Goal: Information Seeking & Learning: Learn about a topic

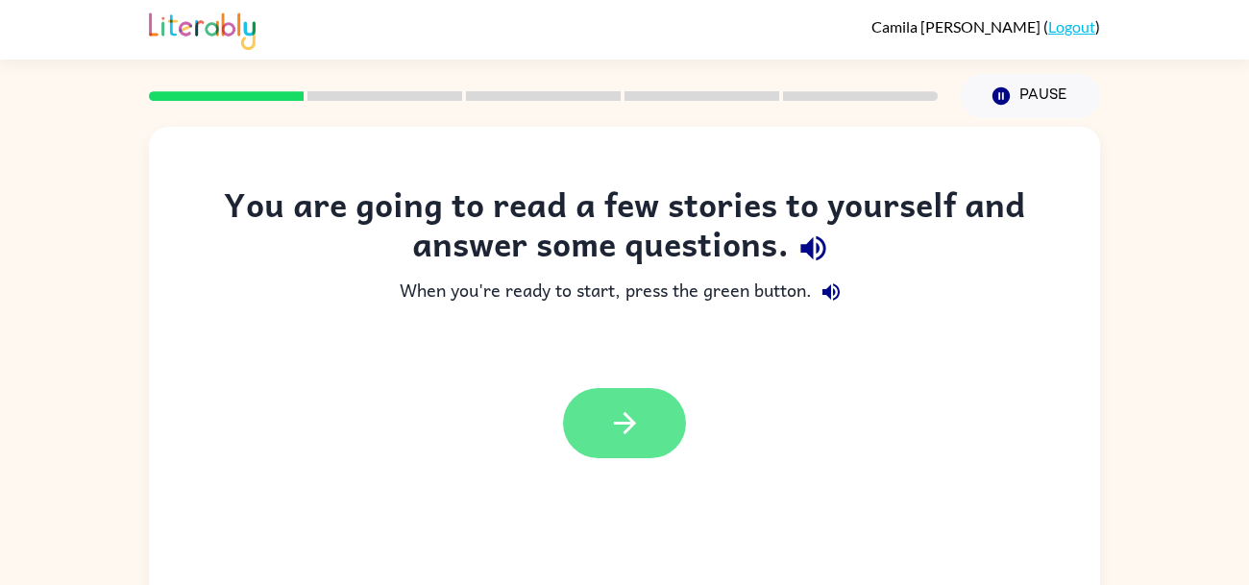
click at [632, 440] on icon "button" at bounding box center [625, 423] width 34 height 34
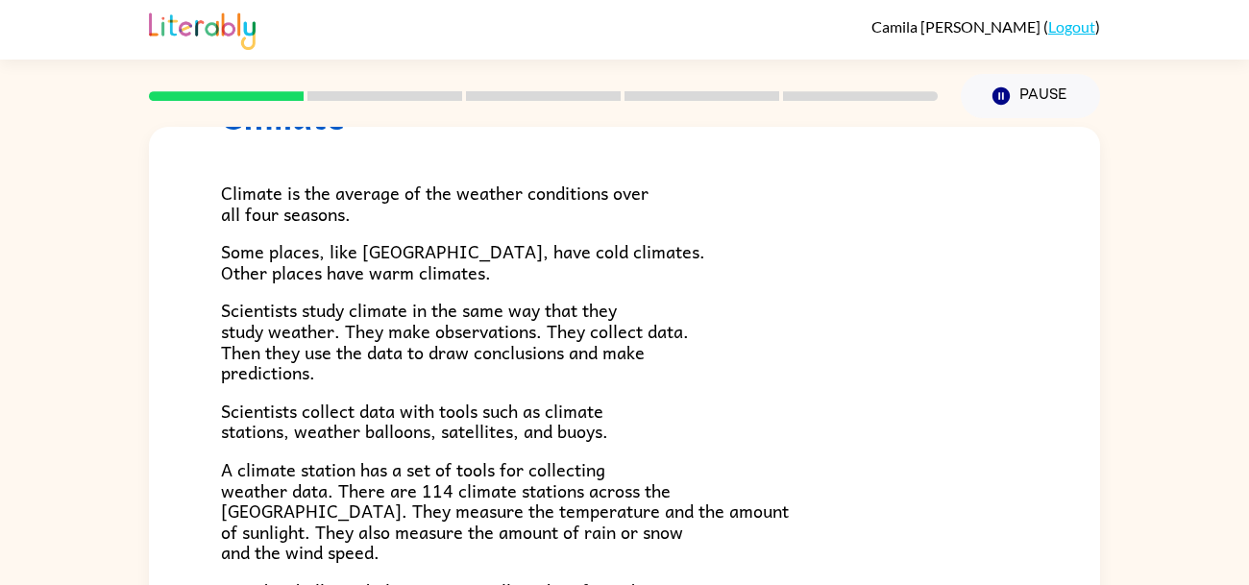
scroll to position [98, 0]
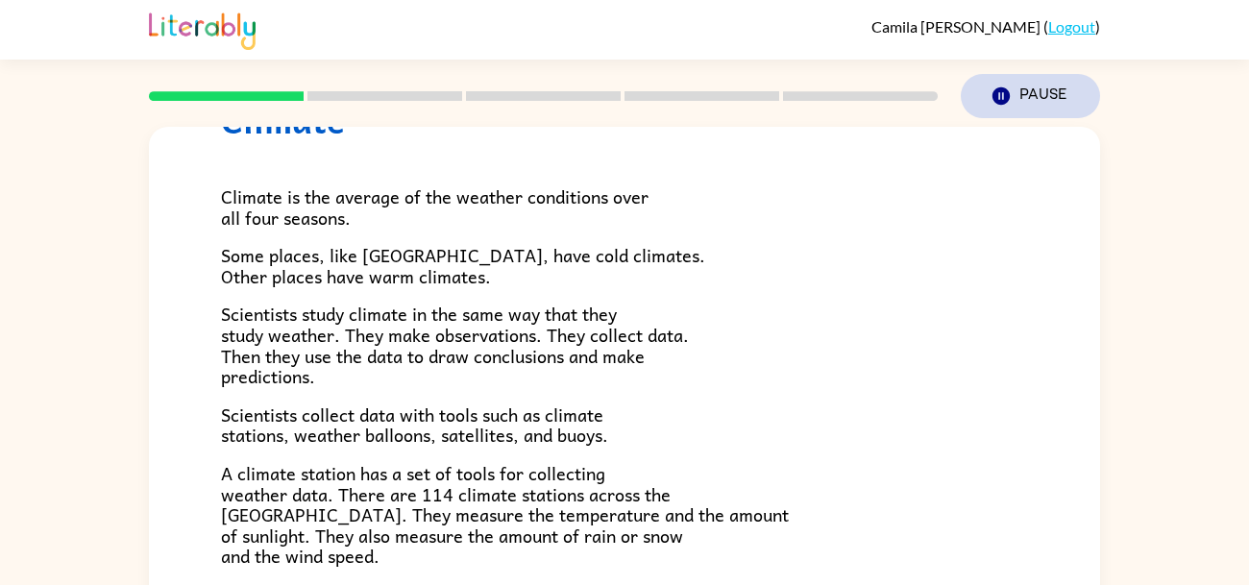
click at [996, 99] on icon "button" at bounding box center [1000, 95] width 17 height 17
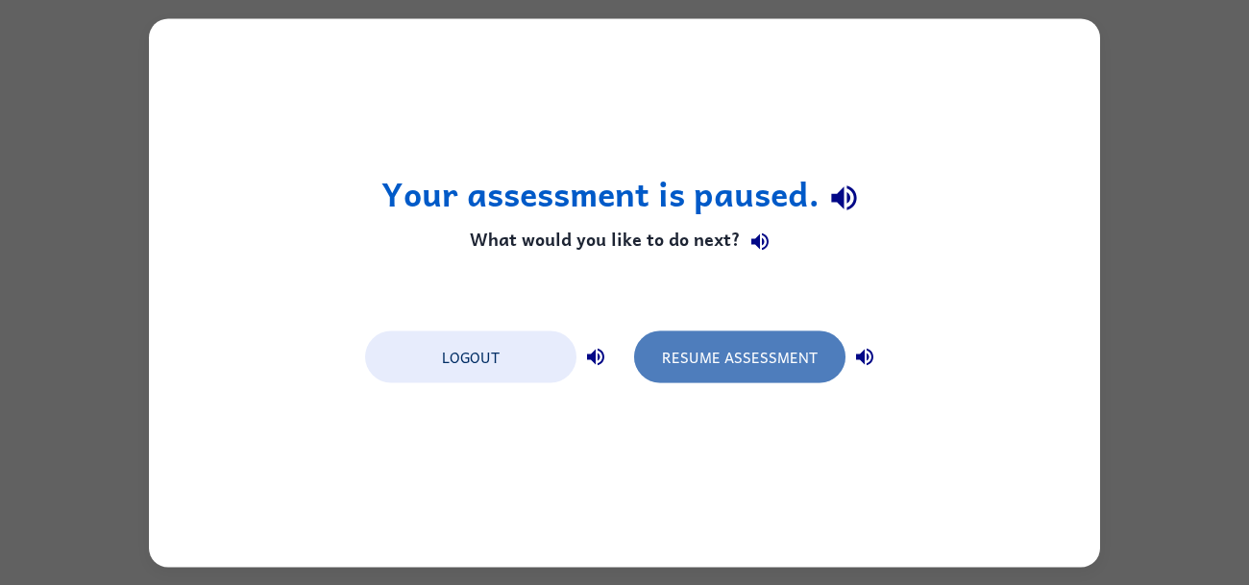
click at [789, 349] on button "Resume Assessment" at bounding box center [739, 356] width 211 height 52
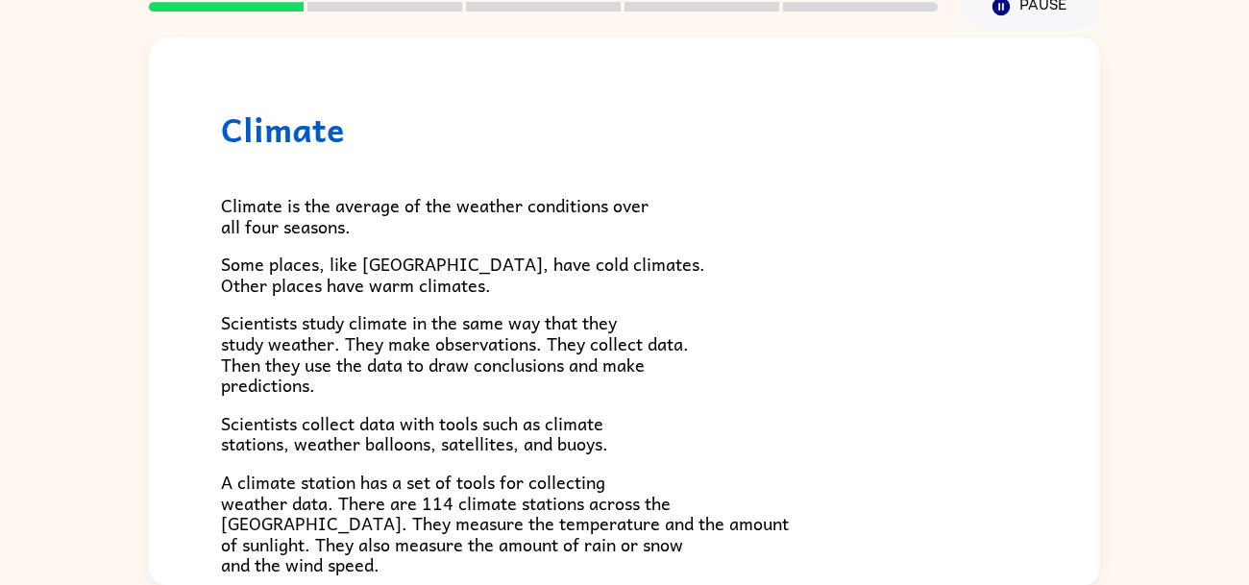
scroll to position [91, 0]
click at [1098, 216] on div "Climate Climate is the average of the weather conditions over all four seasons.…" at bounding box center [624, 311] width 951 height 549
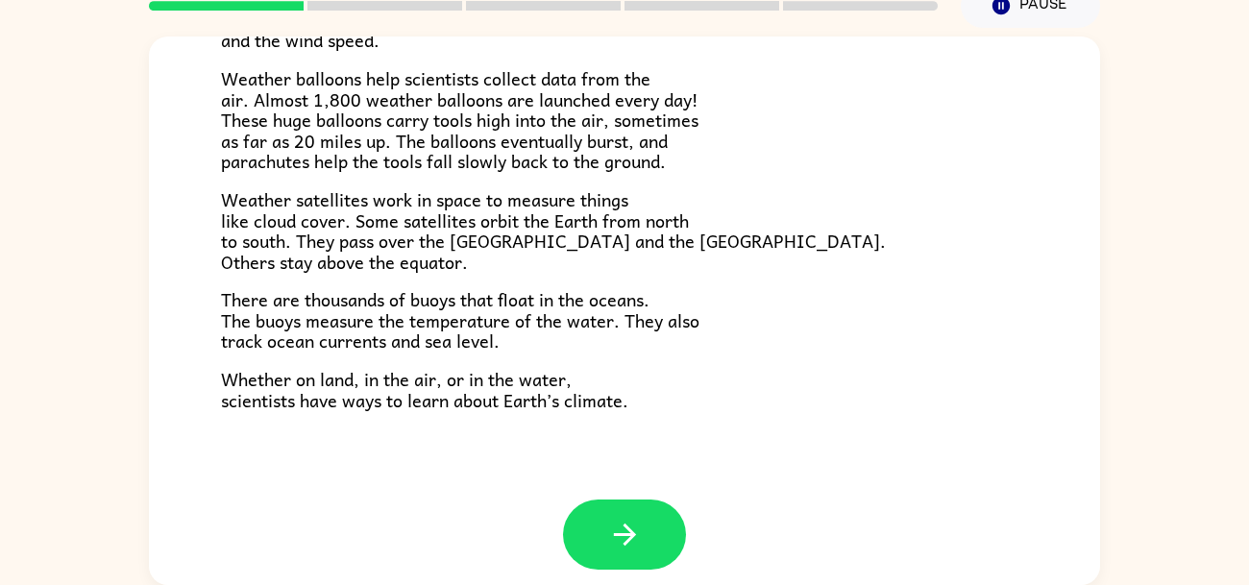
scroll to position [536, 0]
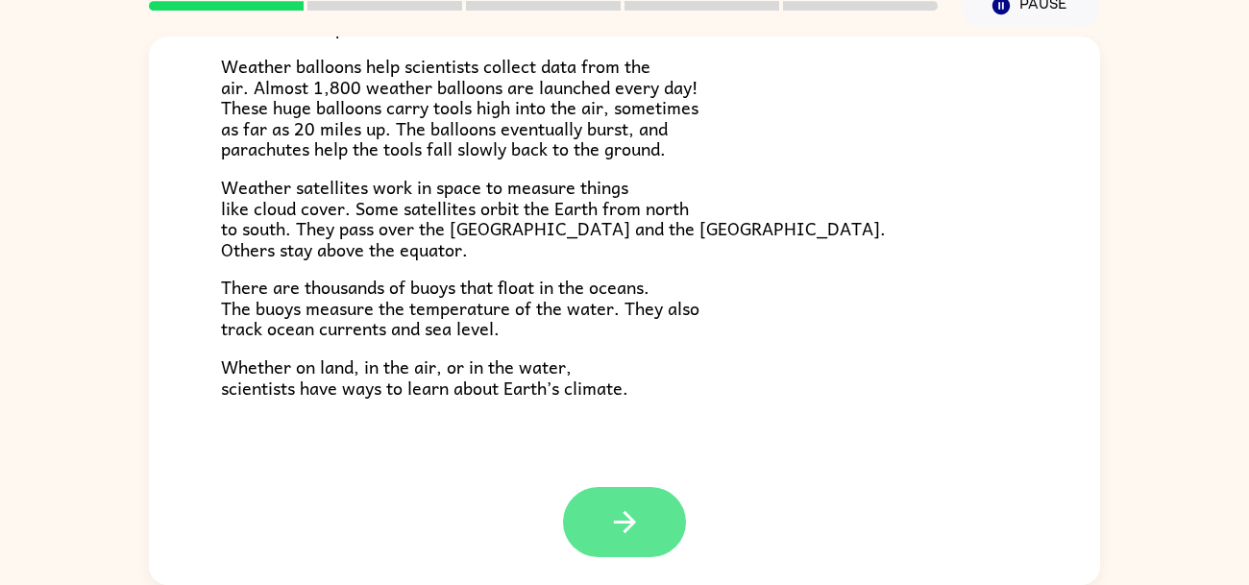
click at [663, 528] on button "button" at bounding box center [624, 522] width 123 height 70
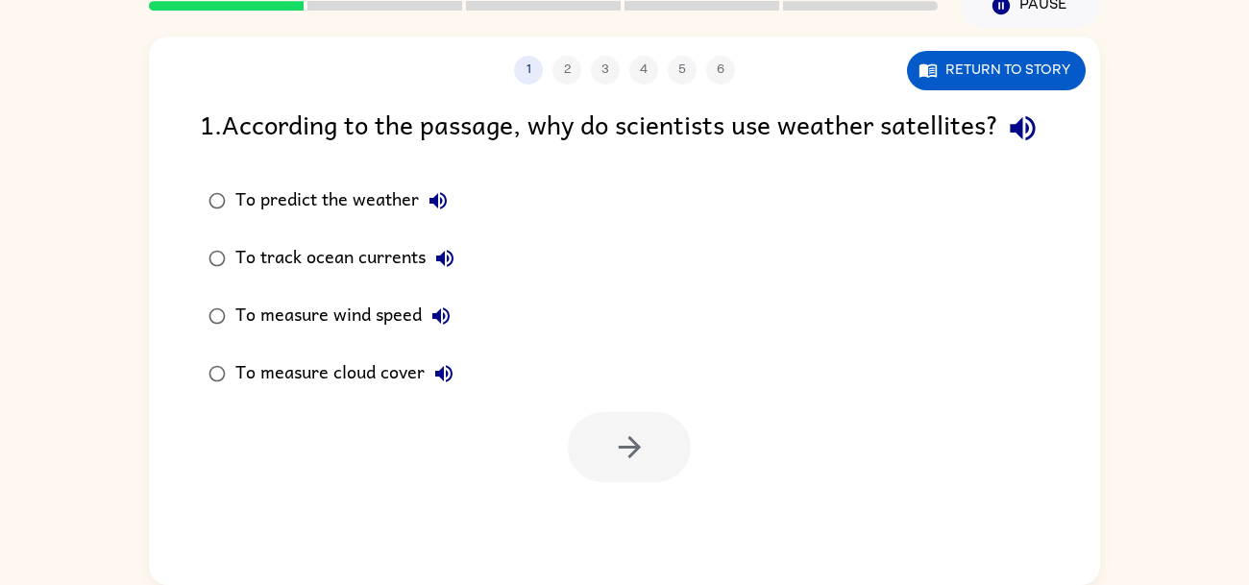
scroll to position [0, 0]
click at [1006, 145] on icon "button" at bounding box center [1023, 128] width 34 height 34
click at [355, 220] on div "To predict the weather" at bounding box center [346, 201] width 222 height 38
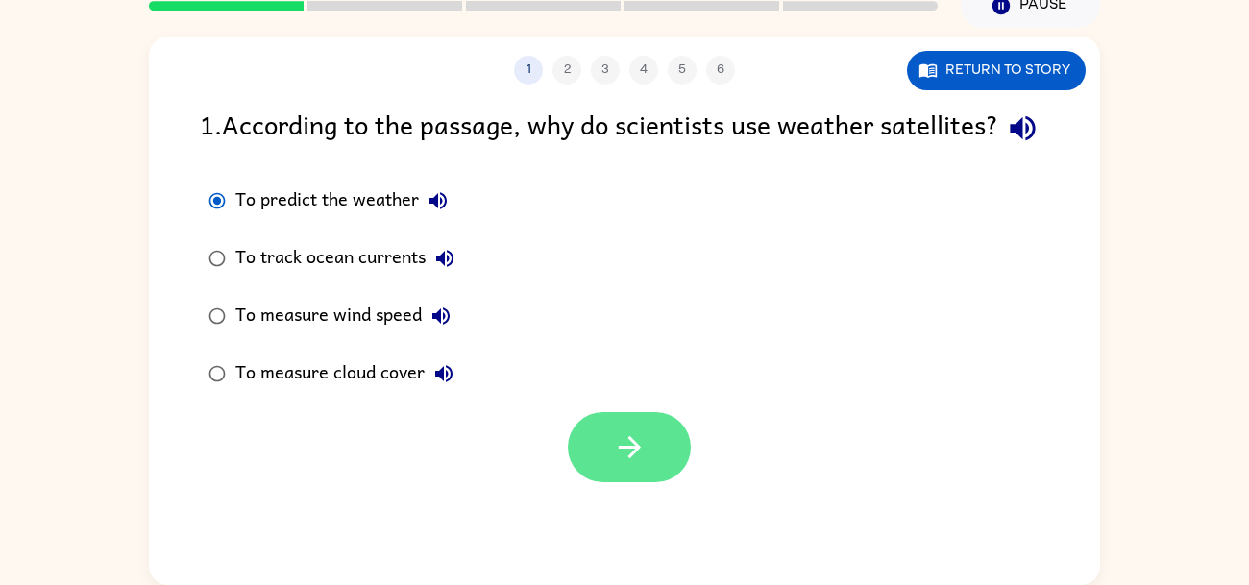
click at [603, 475] on button "button" at bounding box center [629, 447] width 123 height 70
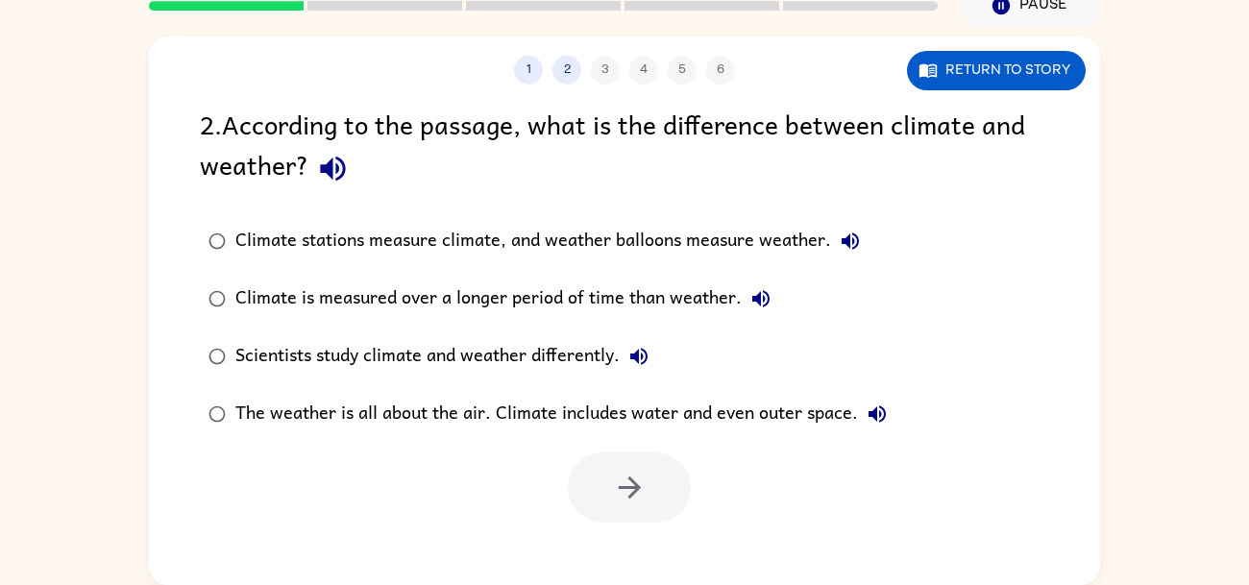
click at [329, 170] on icon "button" at bounding box center [332, 169] width 25 height 25
click at [404, 233] on div "Climate stations measure climate, and weather balloons measure weather." at bounding box center [552, 241] width 634 height 38
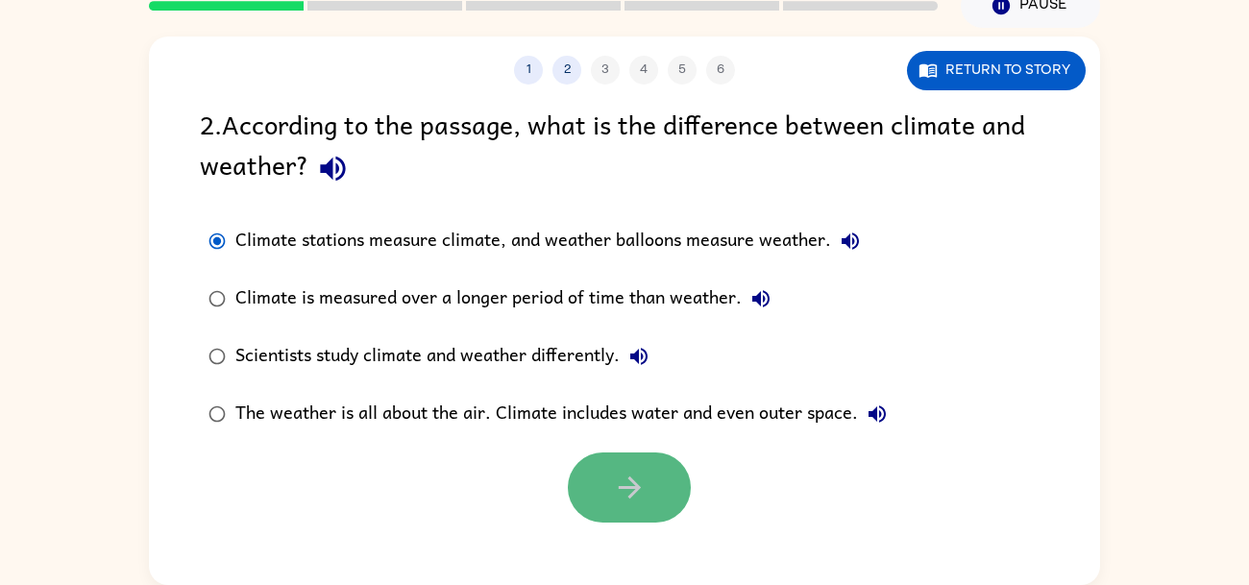
click at [667, 497] on button "button" at bounding box center [629, 488] width 123 height 70
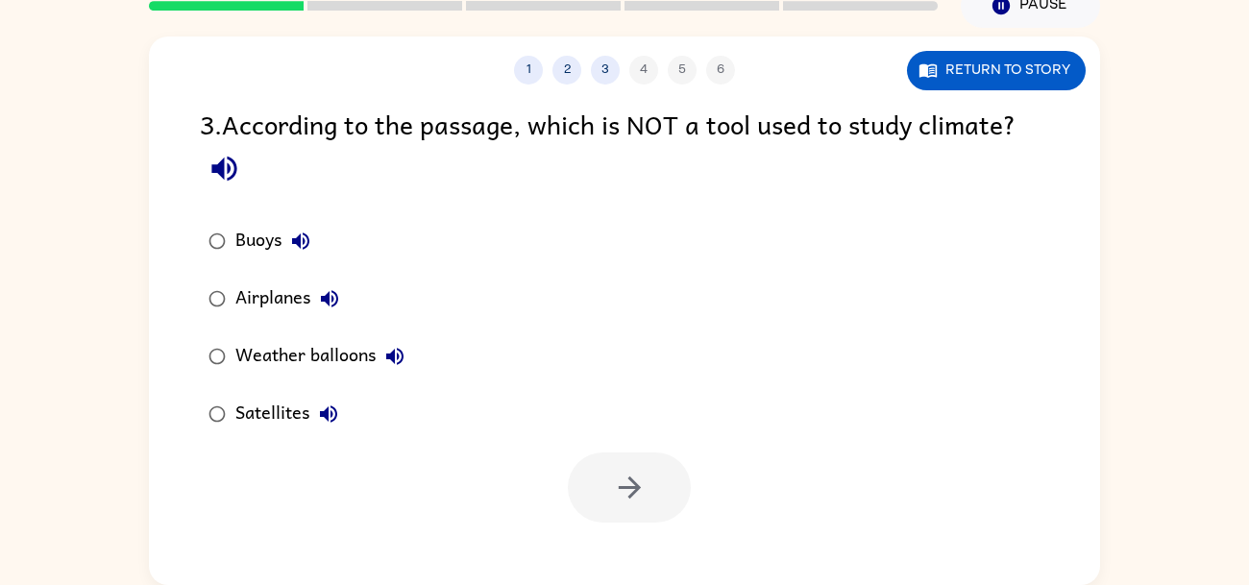
click at [214, 174] on icon "button" at bounding box center [225, 169] width 34 height 34
click at [226, 177] on icon "button" at bounding box center [225, 169] width 34 height 34
click at [311, 341] on div "Weather balloons" at bounding box center [324, 356] width 179 height 38
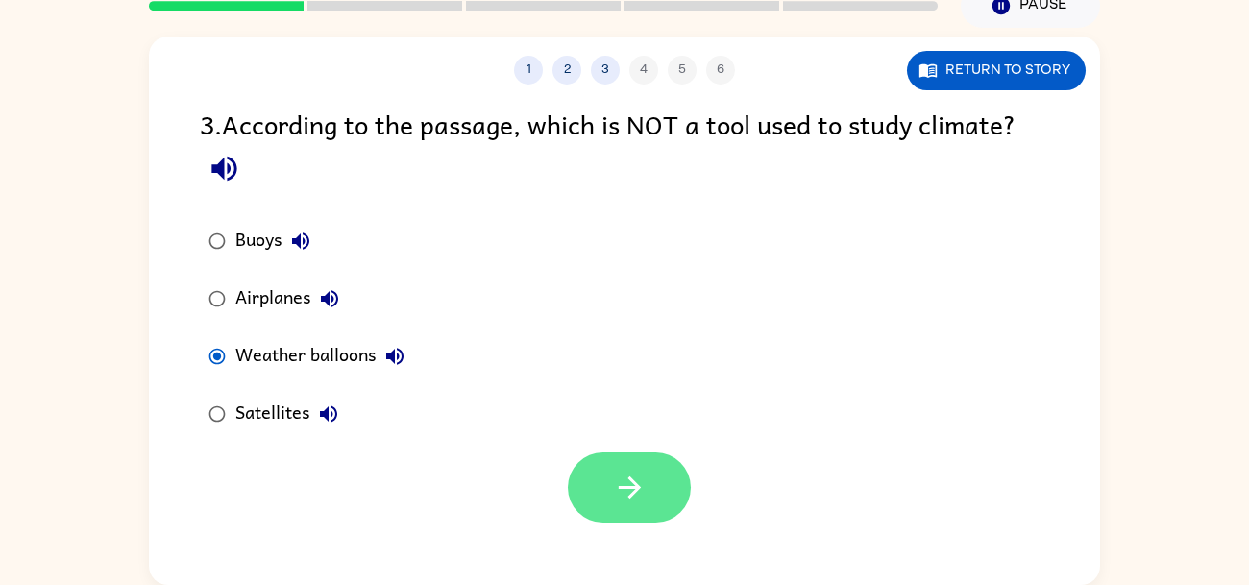
click at [603, 477] on button "button" at bounding box center [629, 488] width 123 height 70
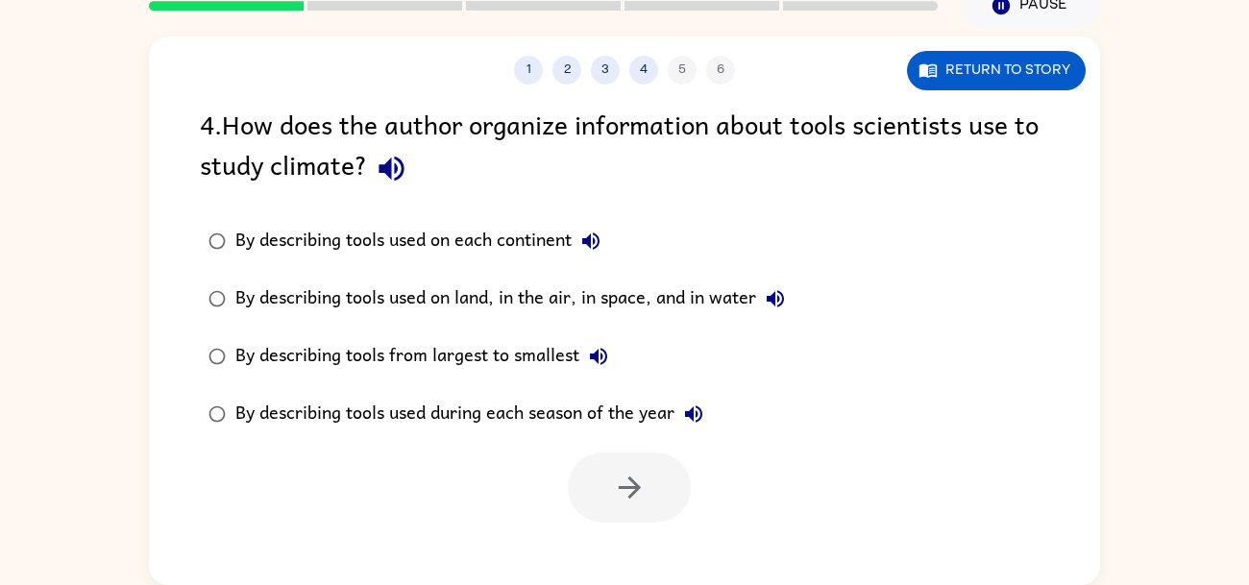
click at [603, 477] on div at bounding box center [629, 488] width 123 height 70
click at [398, 173] on icon "button" at bounding box center [392, 169] width 34 height 34
click at [397, 173] on icon "button" at bounding box center [392, 169] width 34 height 34
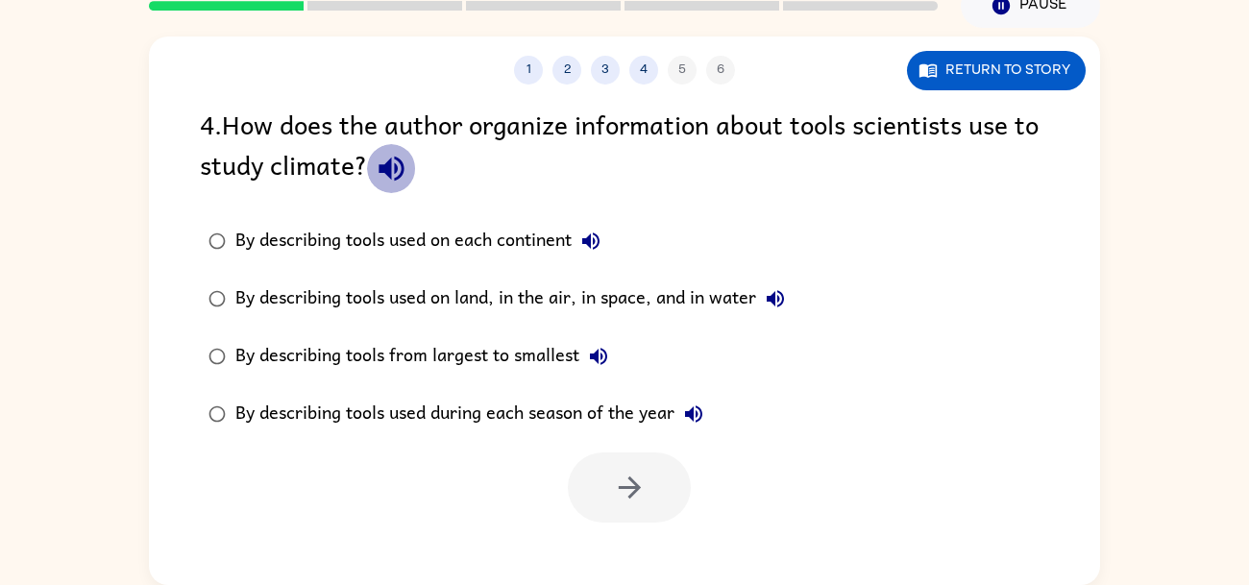
click at [396, 171] on icon "button" at bounding box center [391, 169] width 25 height 25
click at [422, 296] on div "By describing tools used on land, in the air, in space, and in water" at bounding box center [514, 299] width 559 height 38
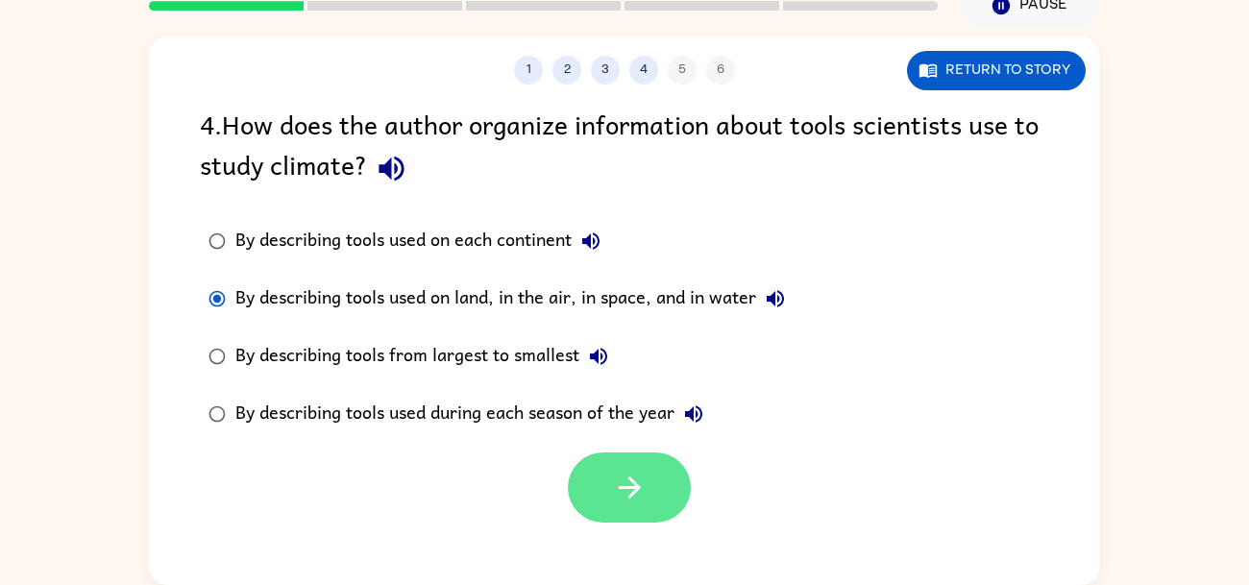
click at [608, 496] on button "button" at bounding box center [629, 488] width 123 height 70
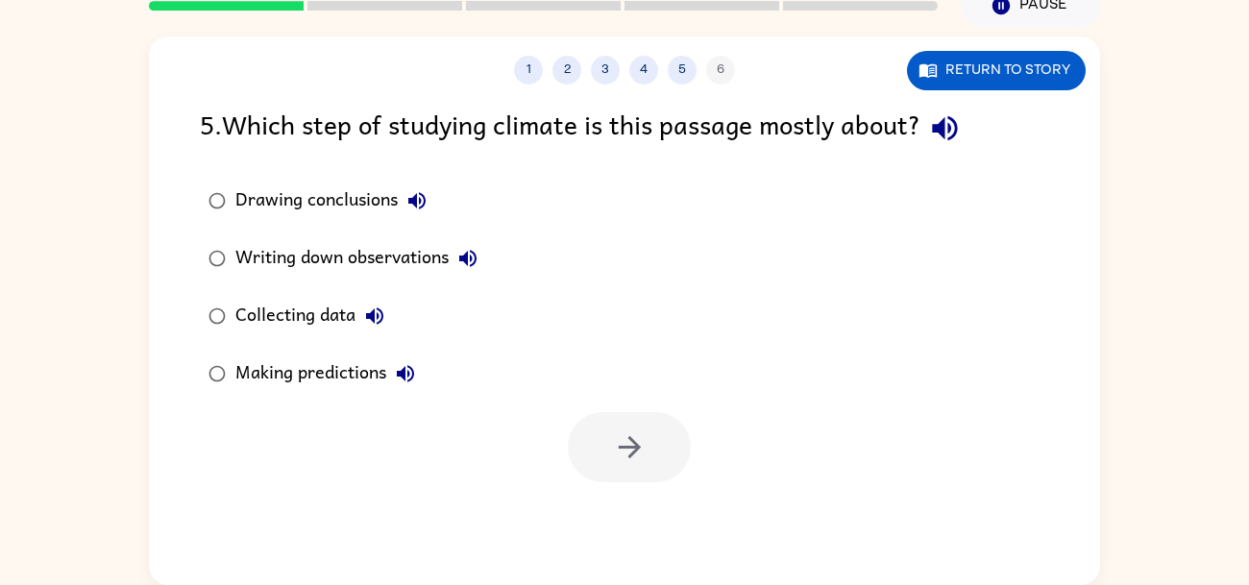
click at [942, 124] on icon "button" at bounding box center [944, 128] width 25 height 25
click at [262, 208] on div "Drawing conclusions" at bounding box center [335, 201] width 201 height 38
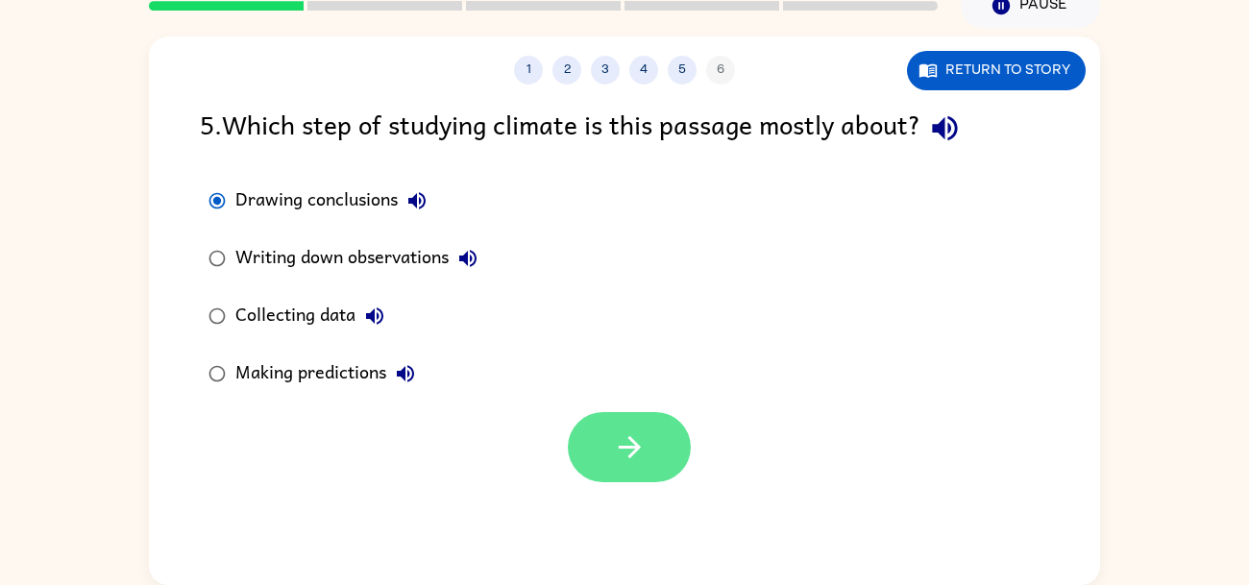
click at [599, 428] on button "button" at bounding box center [629, 447] width 123 height 70
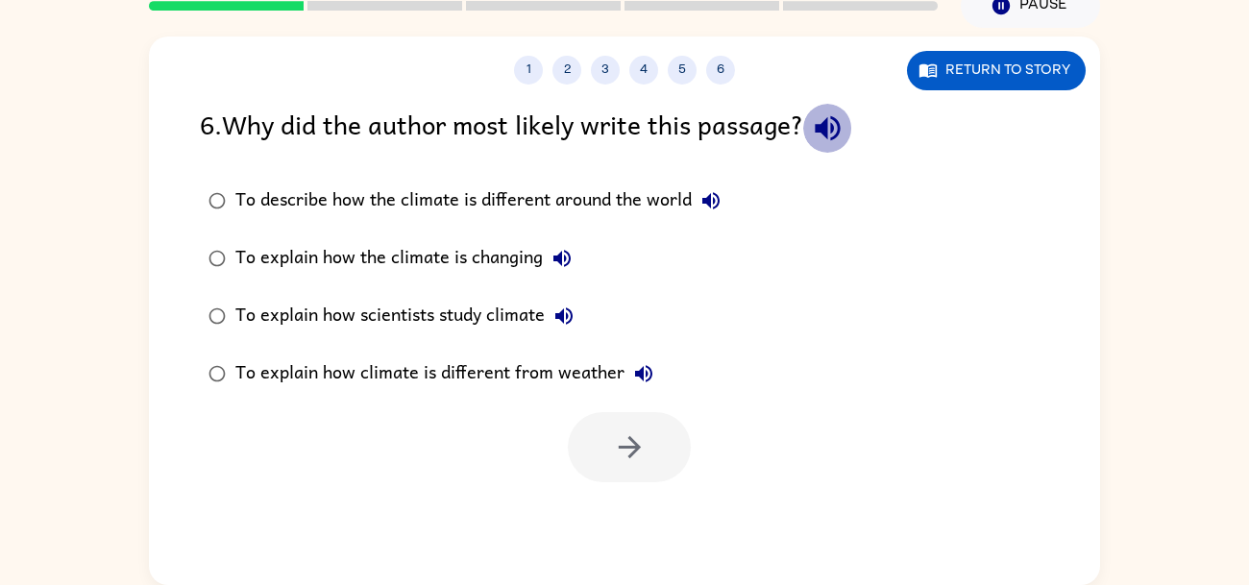
click at [818, 137] on button "button" at bounding box center [827, 128] width 49 height 49
click at [306, 254] on div "To explain how the climate is changing" at bounding box center [408, 258] width 346 height 38
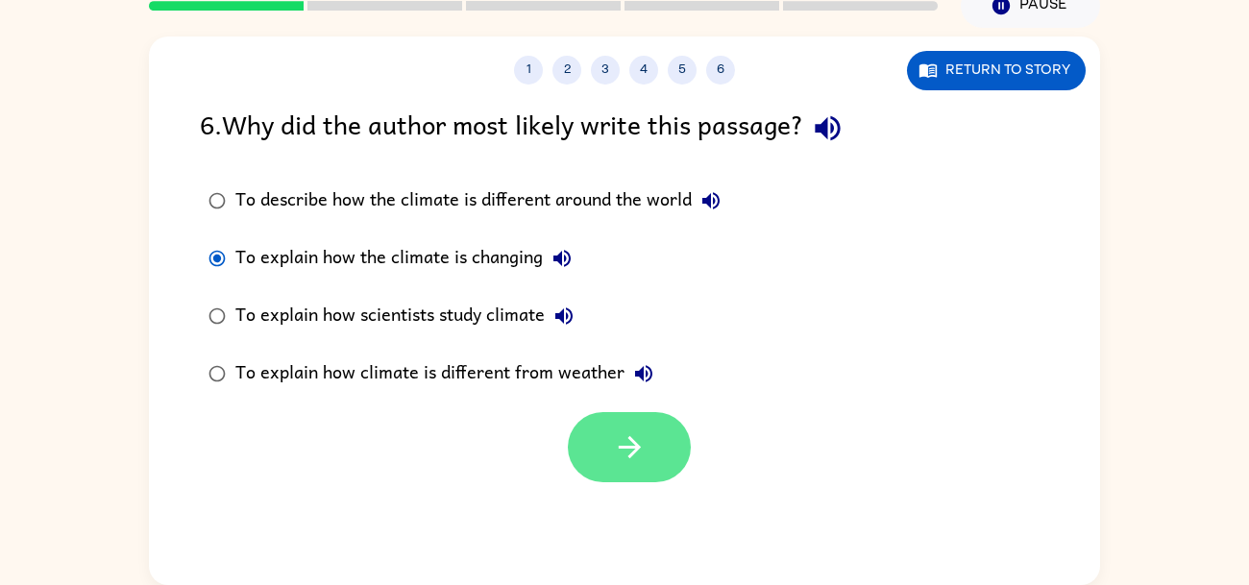
click at [593, 427] on button "button" at bounding box center [629, 447] width 123 height 70
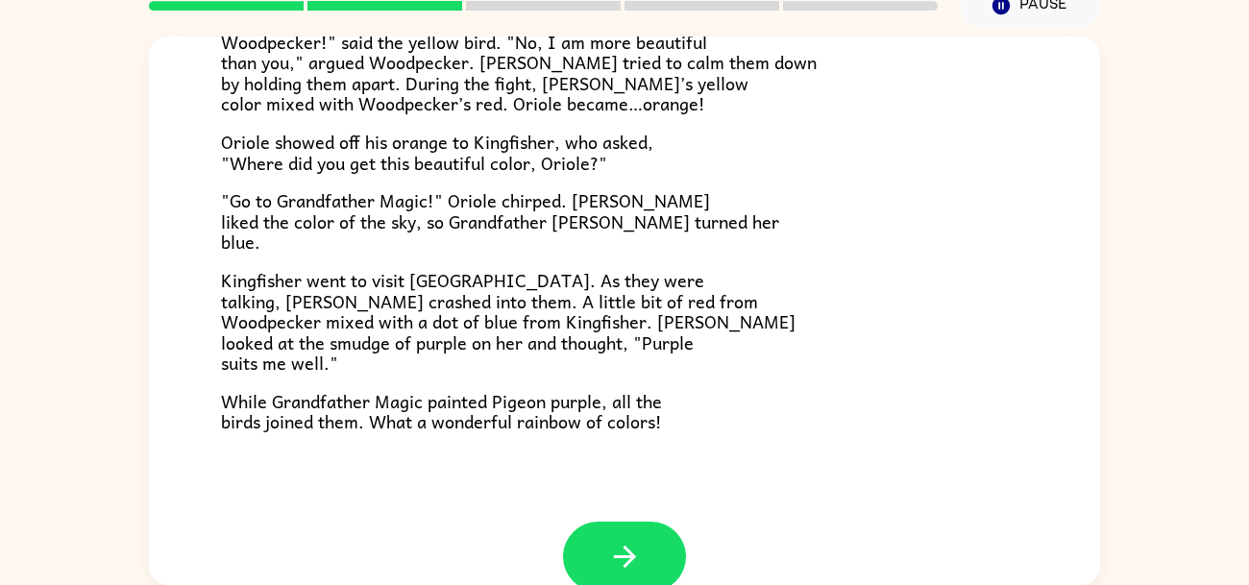
scroll to position [495, 0]
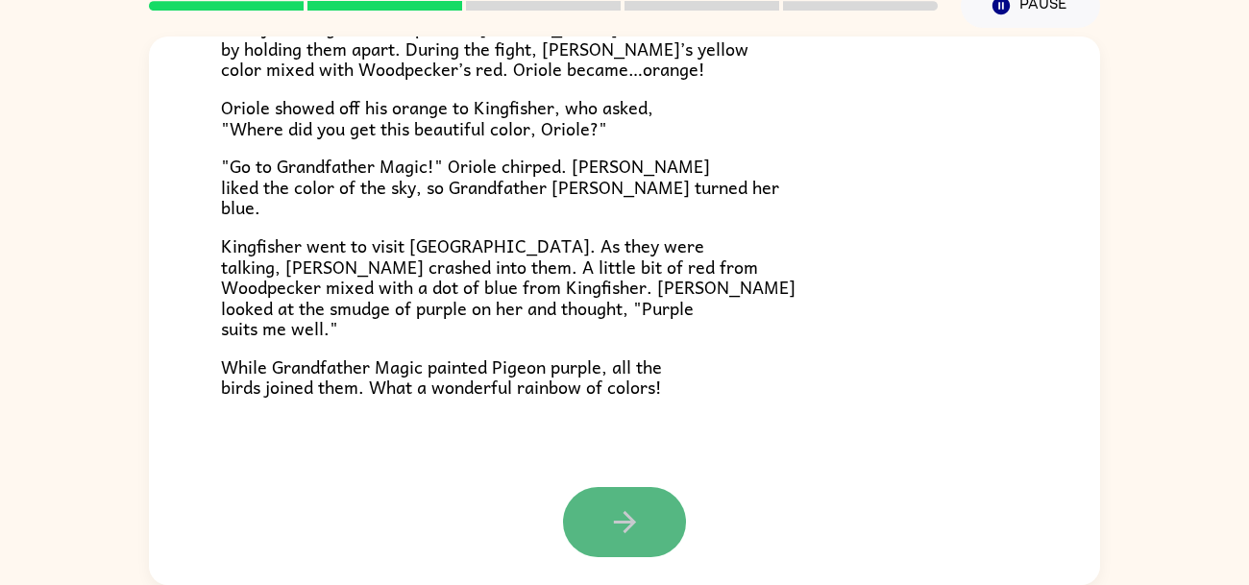
click at [599, 497] on button "button" at bounding box center [624, 522] width 123 height 70
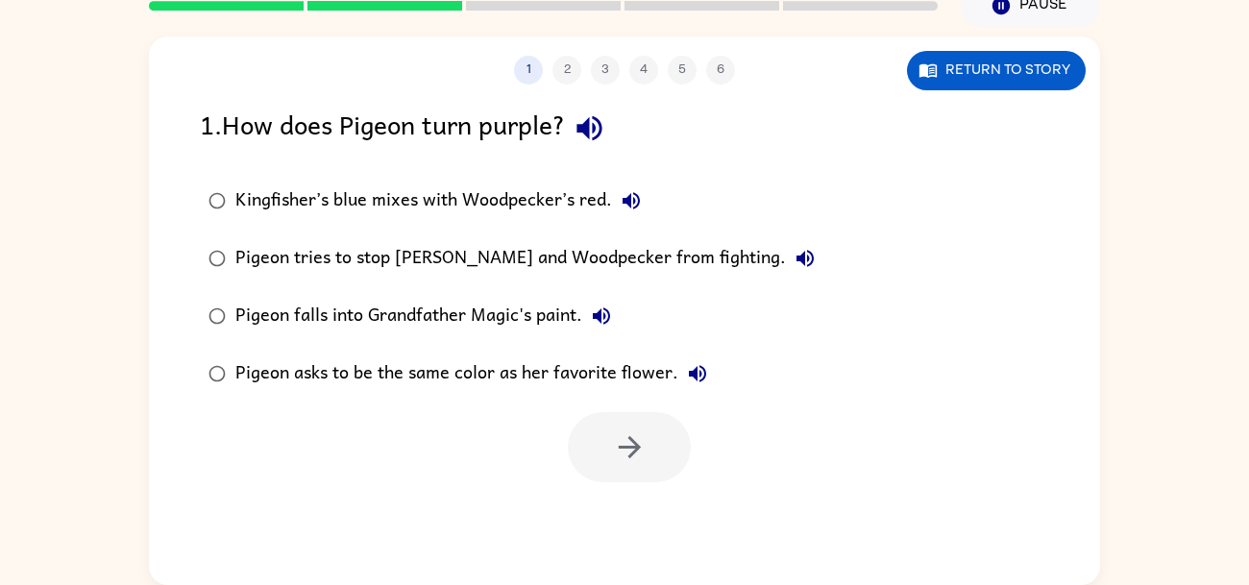
scroll to position [0, 0]
click at [604, 134] on icon "button" at bounding box center [590, 128] width 34 height 34
click at [624, 205] on icon "button" at bounding box center [631, 200] width 23 height 23
click at [796, 257] on icon "button" at bounding box center [804, 258] width 17 height 17
click at [607, 325] on icon "button" at bounding box center [601, 316] width 23 height 23
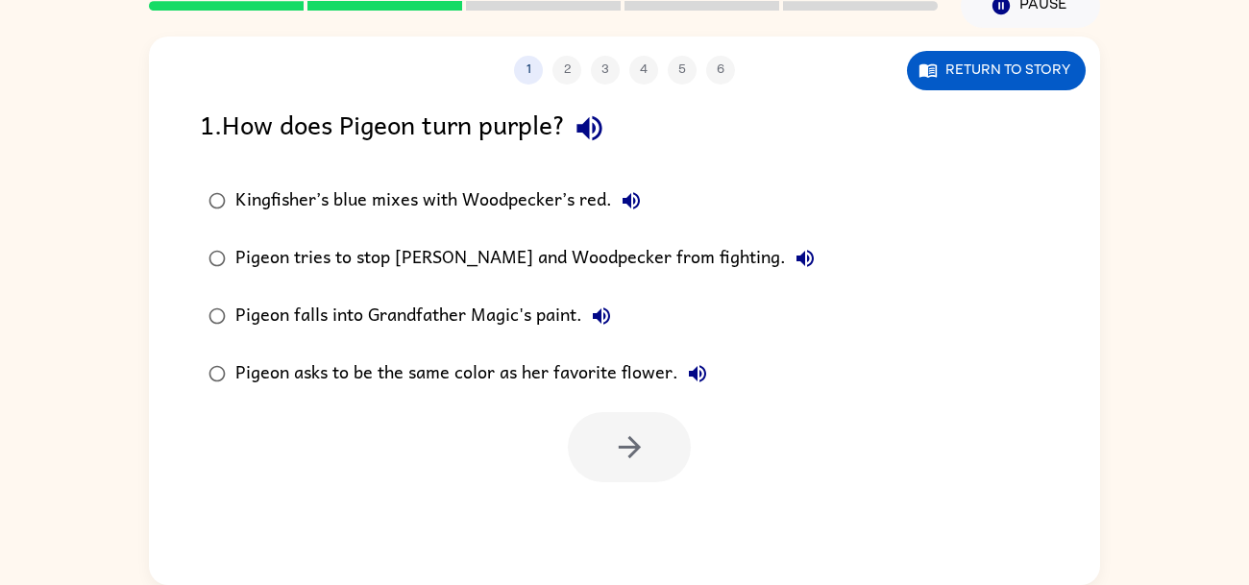
click at [695, 374] on icon "button" at bounding box center [697, 373] width 17 height 17
click at [624, 374] on div "Pigeon asks to be the same color as her favorite flower." at bounding box center [475, 374] width 481 height 38
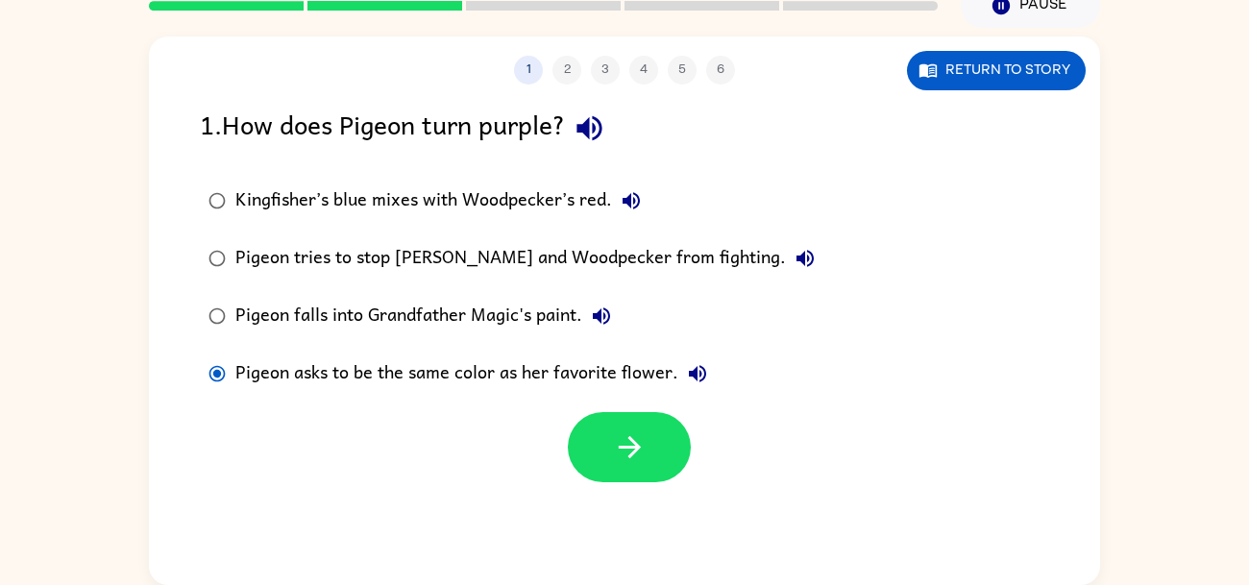
click at [633, 400] on label "Pigeon asks to be the same color as her favorite flower." at bounding box center [511, 374] width 645 height 58
click at [640, 439] on icon "button" at bounding box center [630, 447] width 34 height 34
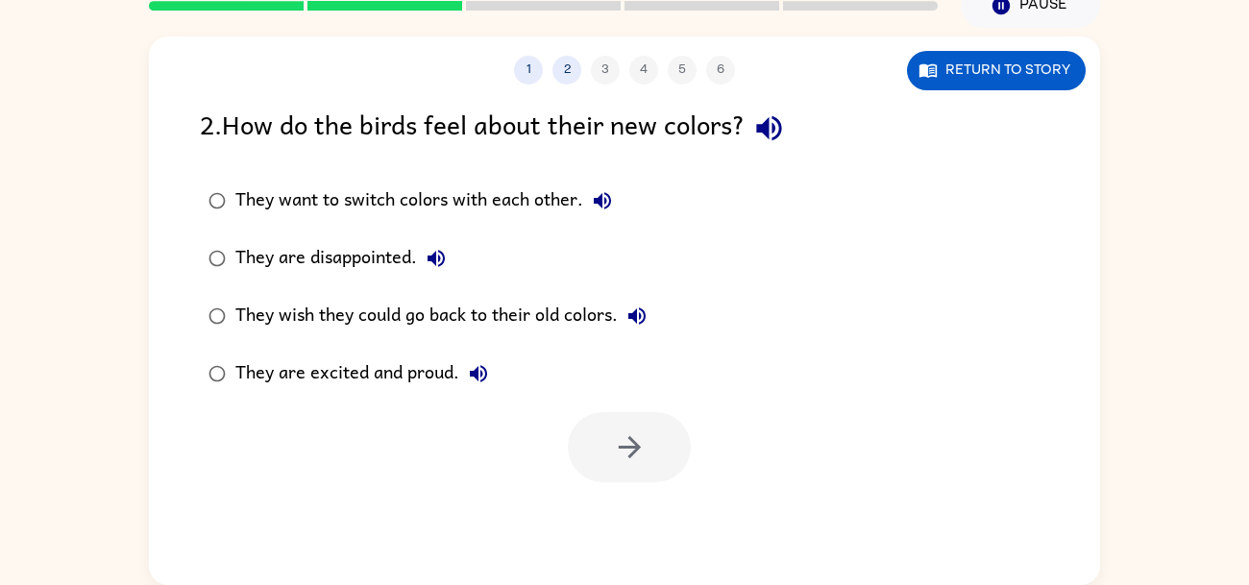
click at [766, 135] on icon "button" at bounding box center [769, 128] width 34 height 34
click at [610, 199] on icon "button" at bounding box center [602, 200] width 17 height 17
click at [437, 261] on icon "button" at bounding box center [436, 258] width 23 height 23
click at [634, 313] on icon "button" at bounding box center [636, 315] width 17 height 17
click at [482, 378] on icon "button" at bounding box center [478, 373] width 23 height 23
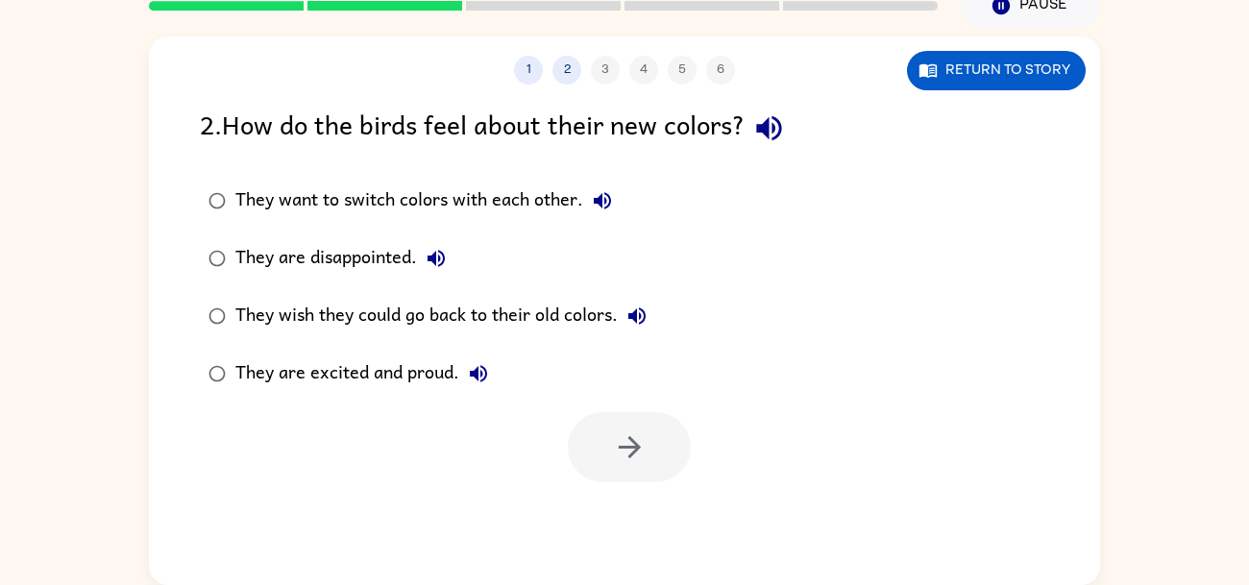
click at [477, 315] on div "They wish they could go back to their old colors." at bounding box center [445, 316] width 421 height 38
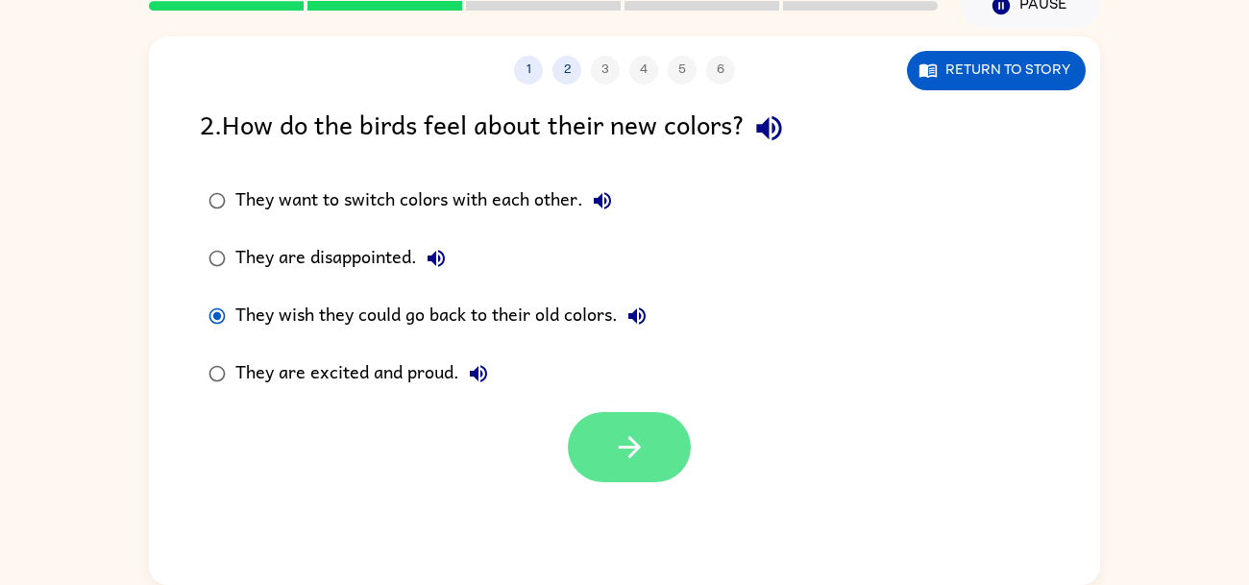
click at [620, 430] on icon "button" at bounding box center [630, 447] width 34 height 34
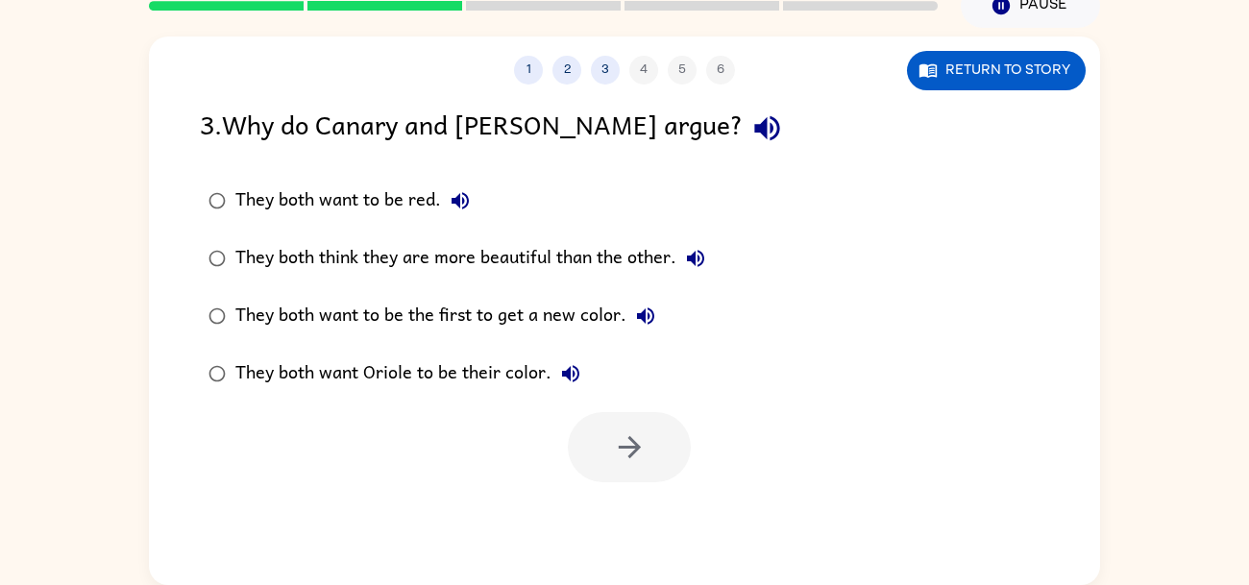
click at [750, 135] on icon "button" at bounding box center [767, 128] width 34 height 34
click at [449, 204] on icon "button" at bounding box center [460, 200] width 23 height 23
click at [700, 268] on icon "button" at bounding box center [695, 258] width 23 height 23
click at [596, 258] on div "They both think they are more beautiful than the other." at bounding box center [474, 258] width 479 height 38
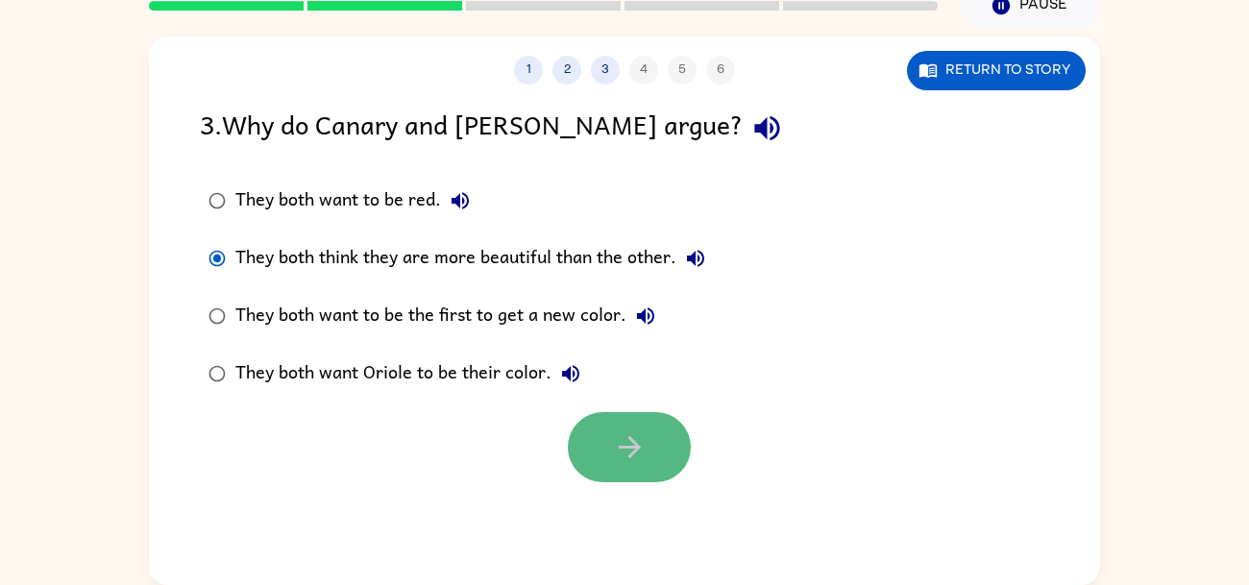
click at [607, 466] on button "button" at bounding box center [629, 447] width 123 height 70
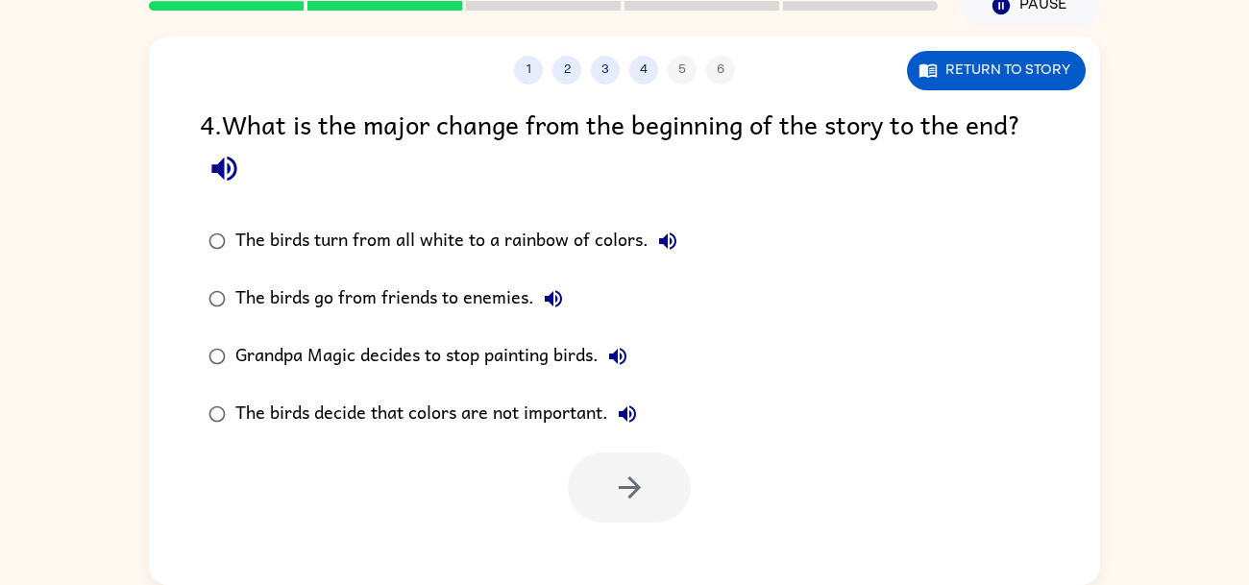
click at [220, 152] on icon "button" at bounding box center [225, 169] width 34 height 34
click at [653, 238] on button "The birds turn from all white to a rainbow of colors." at bounding box center [667, 241] width 38 height 38
click at [550, 295] on icon "button" at bounding box center [553, 298] width 17 height 17
click at [624, 362] on icon "button" at bounding box center [617, 356] width 17 height 17
click at [636, 414] on icon "button" at bounding box center [627, 413] width 17 height 17
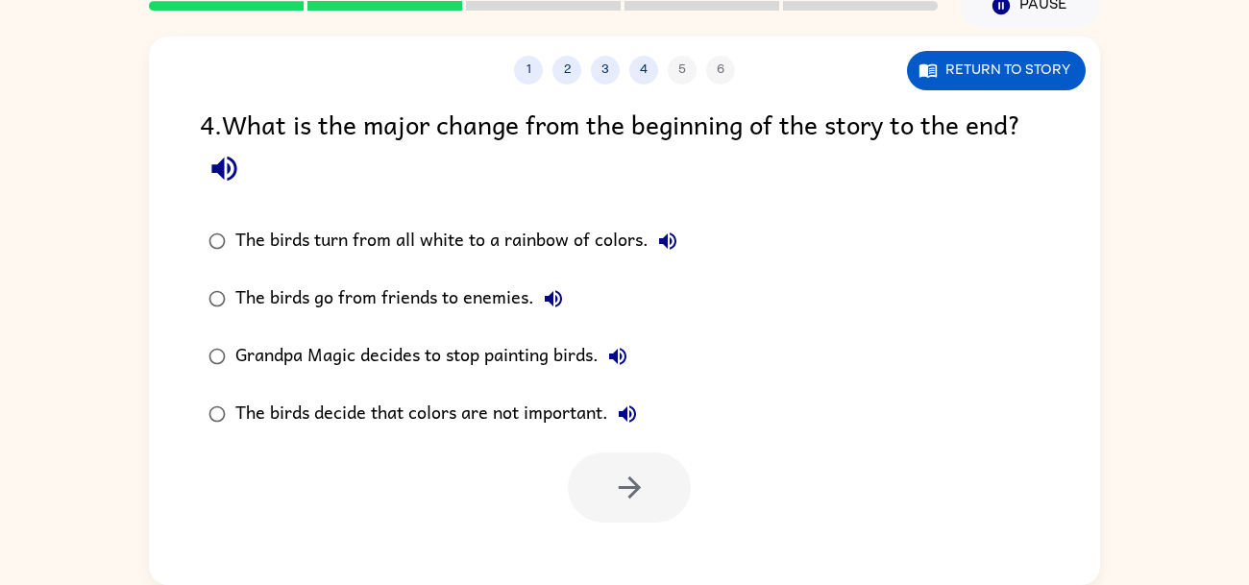
click at [559, 357] on div "Grandpa Magic decides to stop painting birds." at bounding box center [436, 356] width 402 height 38
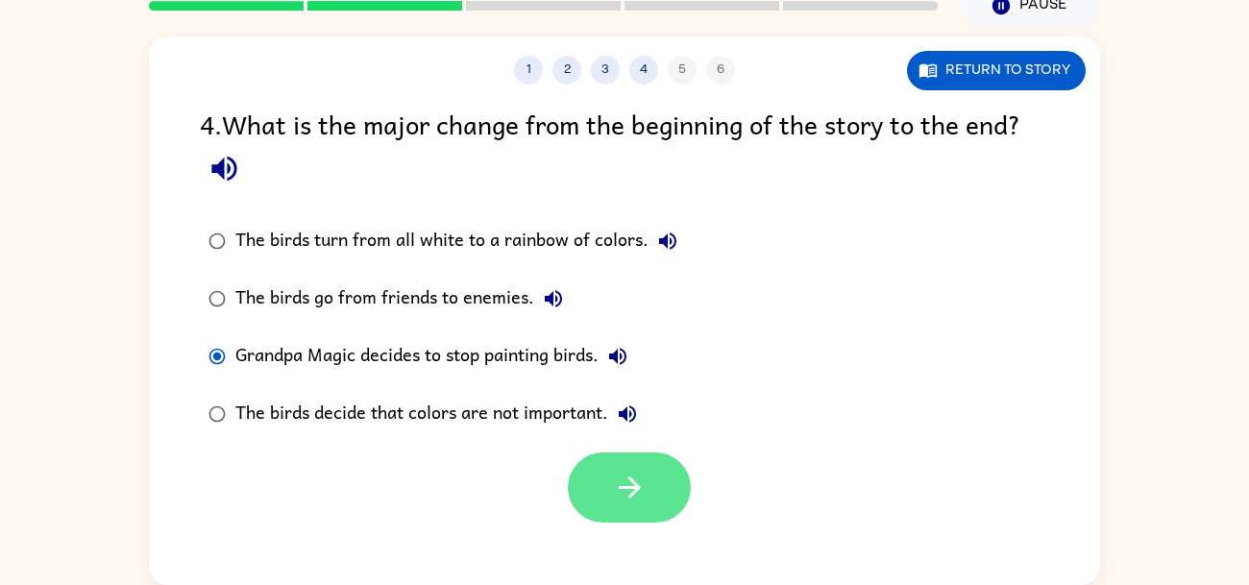
click at [605, 478] on button "button" at bounding box center [629, 488] width 123 height 70
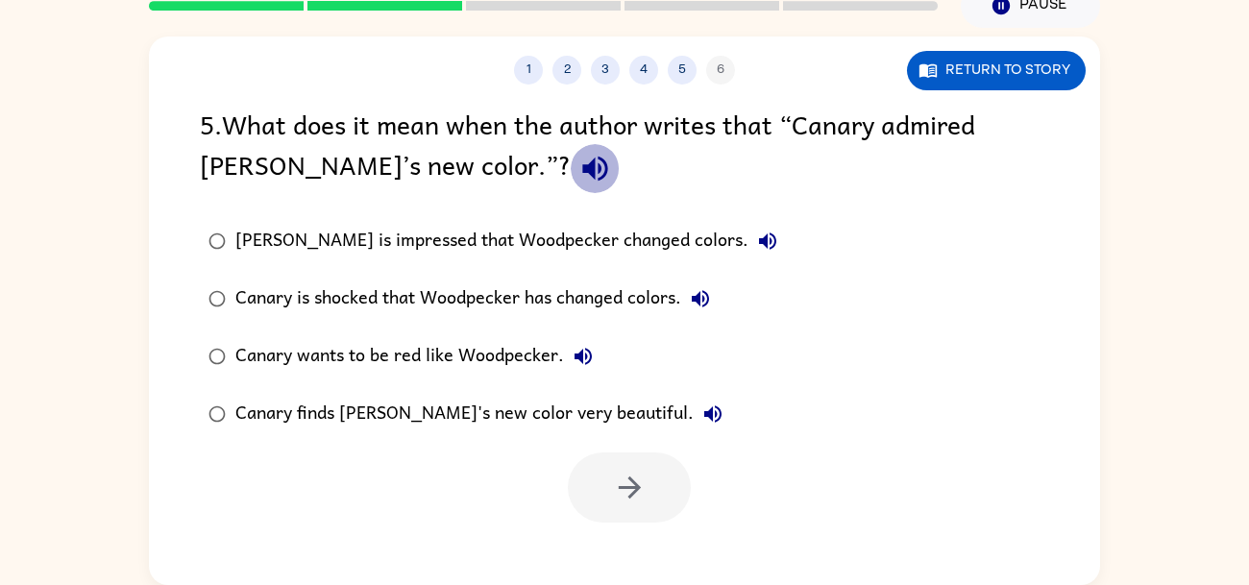
click at [578, 166] on icon "button" at bounding box center [595, 169] width 34 height 34
click at [756, 236] on icon "button" at bounding box center [767, 241] width 23 height 23
click at [701, 288] on icon "button" at bounding box center [700, 298] width 23 height 23
click at [584, 353] on icon "button" at bounding box center [583, 356] width 23 height 23
click at [694, 412] on button "Canary finds [PERSON_NAME]'s new color very beautiful." at bounding box center [713, 414] width 38 height 38
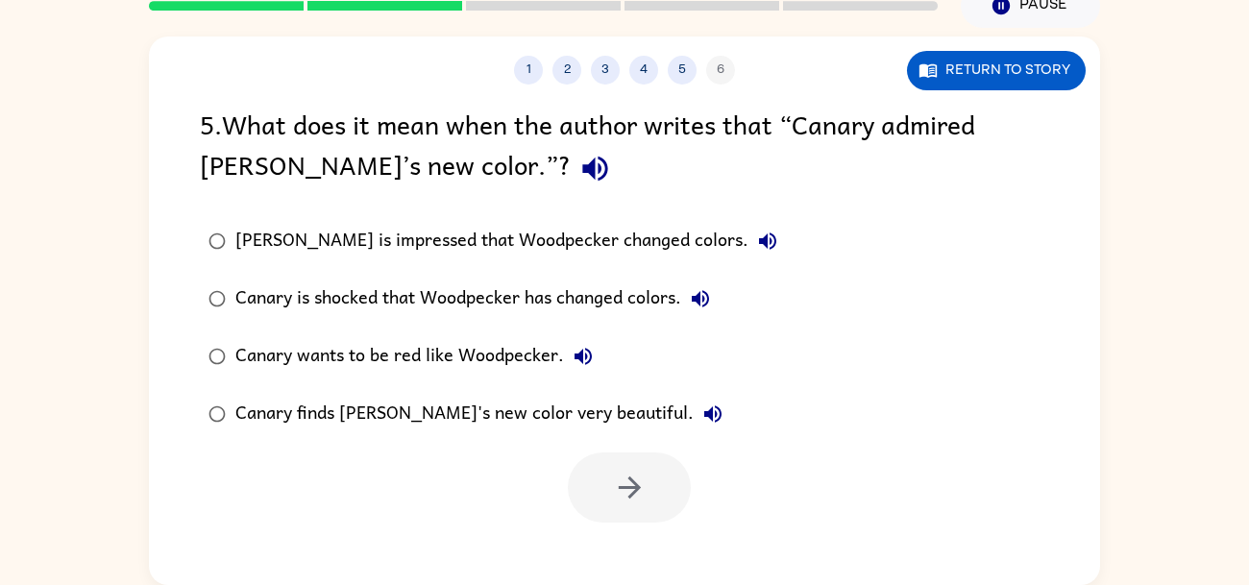
click at [601, 414] on div "Canary finds [PERSON_NAME]'s new color very beautiful." at bounding box center [483, 414] width 497 height 38
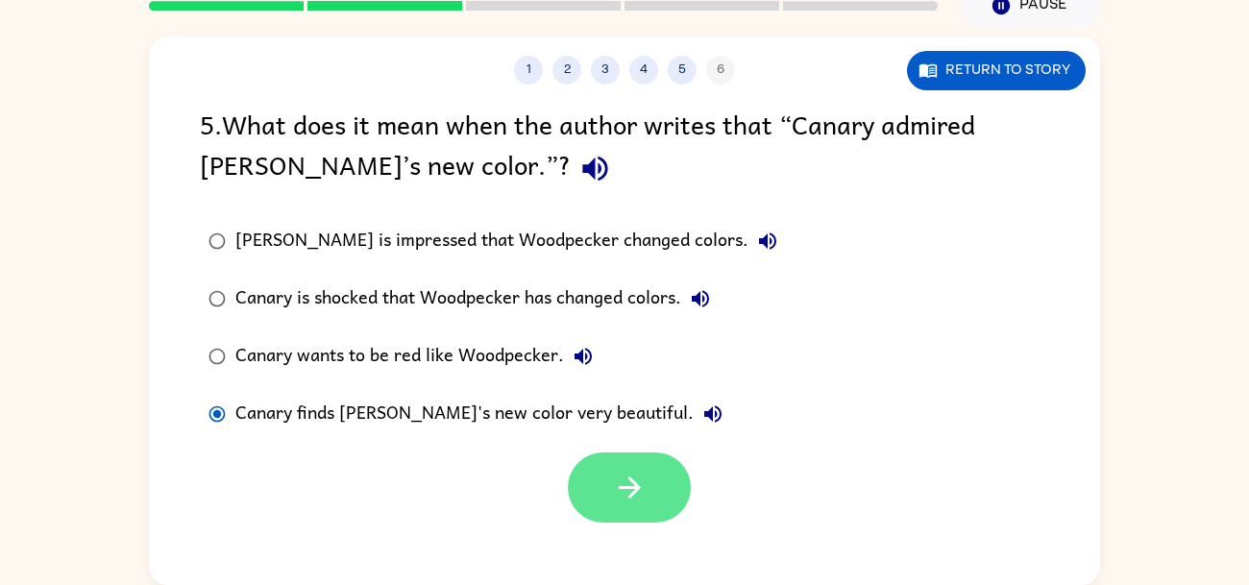
click at [618, 466] on button "button" at bounding box center [629, 488] width 123 height 70
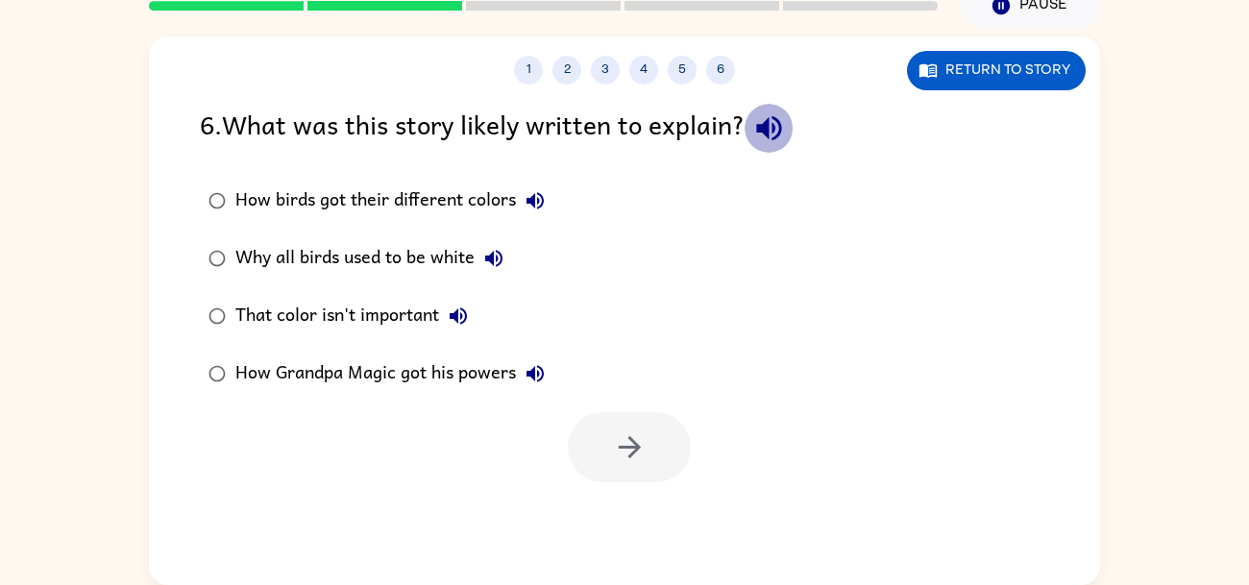
click at [780, 137] on icon "button" at bounding box center [768, 128] width 25 height 25
click at [543, 206] on icon "button" at bounding box center [535, 200] width 23 height 23
click at [501, 260] on icon "button" at bounding box center [493, 258] width 23 height 23
click at [464, 320] on icon "button" at bounding box center [458, 316] width 23 height 23
click at [541, 379] on icon "button" at bounding box center [535, 373] width 23 height 23
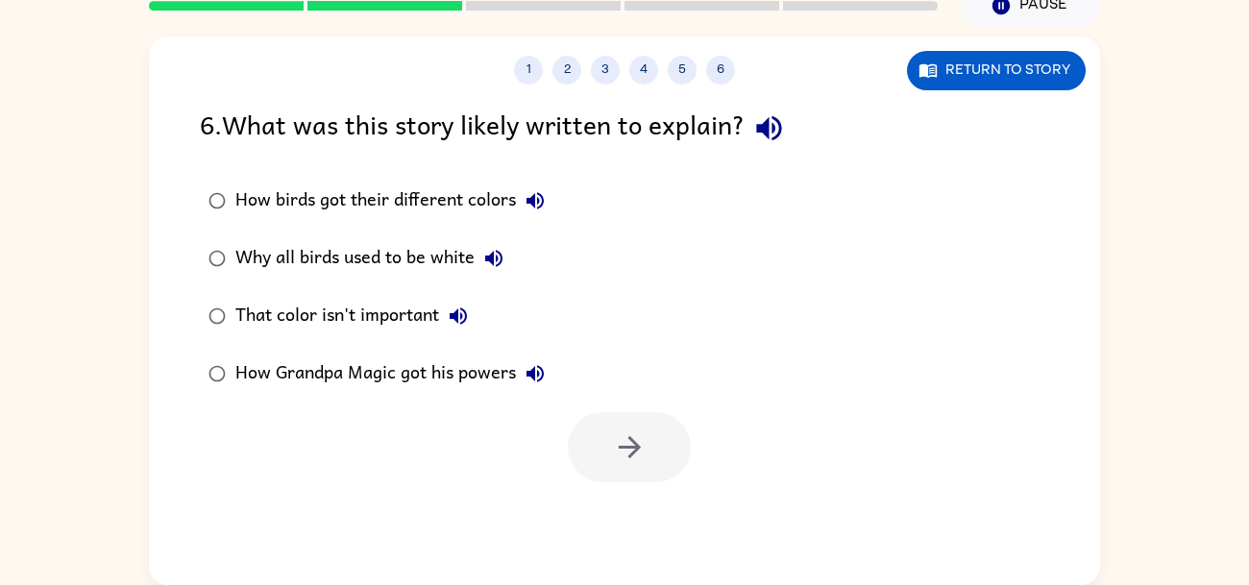
click at [448, 210] on div "How birds got their different colors" at bounding box center [394, 201] width 319 height 38
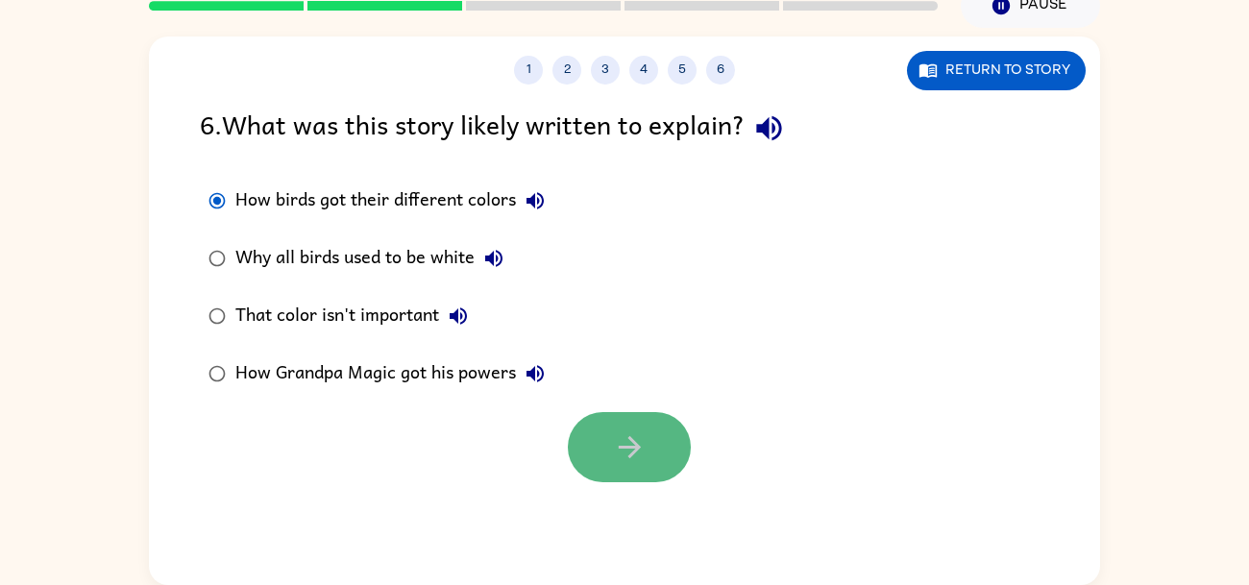
click at [613, 448] on icon "button" at bounding box center [630, 447] width 34 height 34
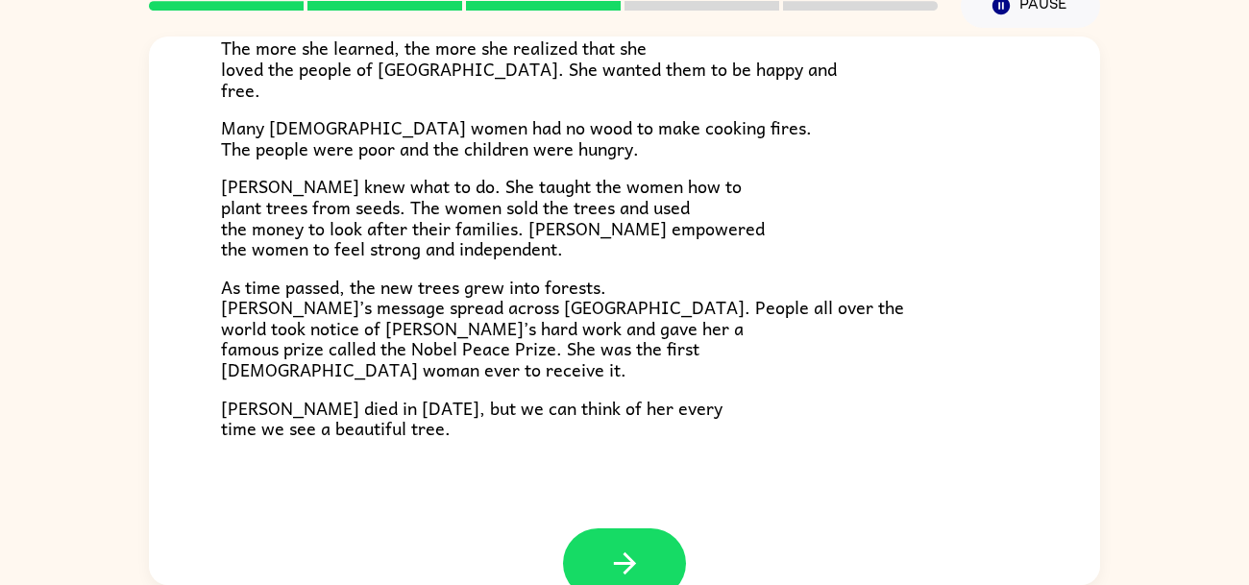
scroll to position [537, 0]
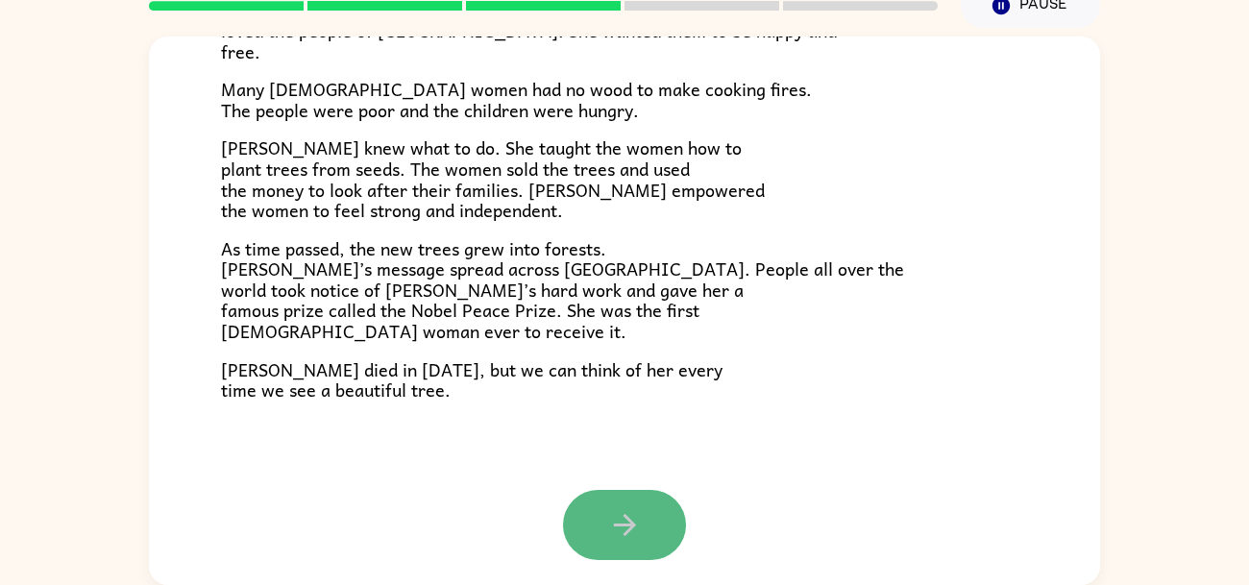
click at [628, 499] on button "button" at bounding box center [624, 525] width 123 height 70
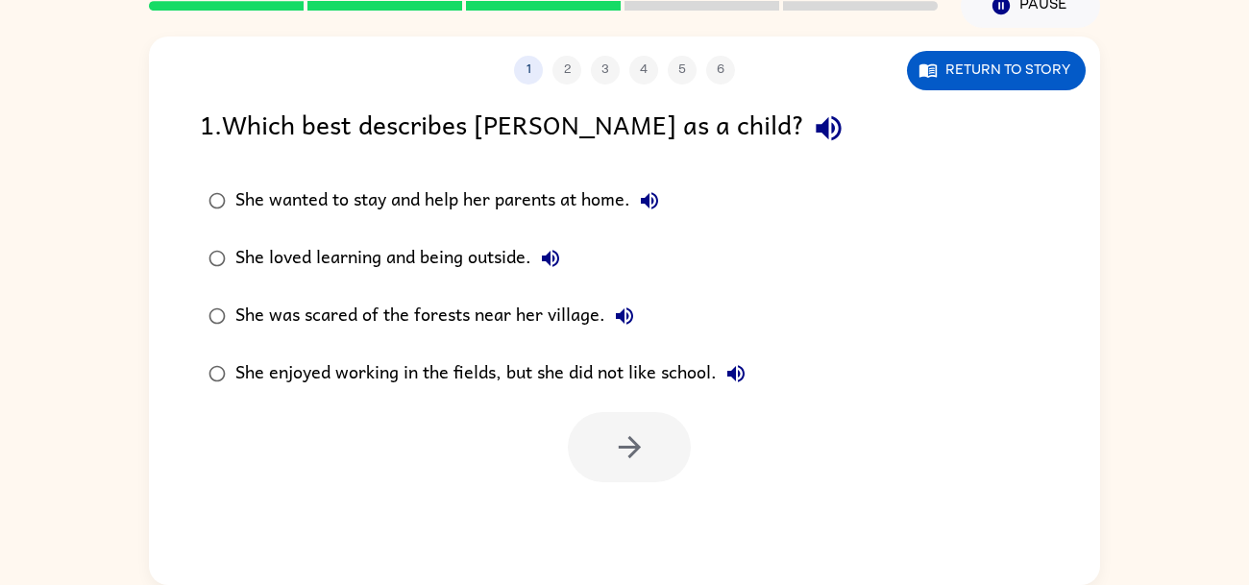
click at [804, 147] on button "button" at bounding box center [828, 128] width 49 height 49
click at [661, 189] on icon "button" at bounding box center [649, 200] width 23 height 23
click at [572, 327] on div "She was scared of the forests near her village." at bounding box center [439, 316] width 408 height 38
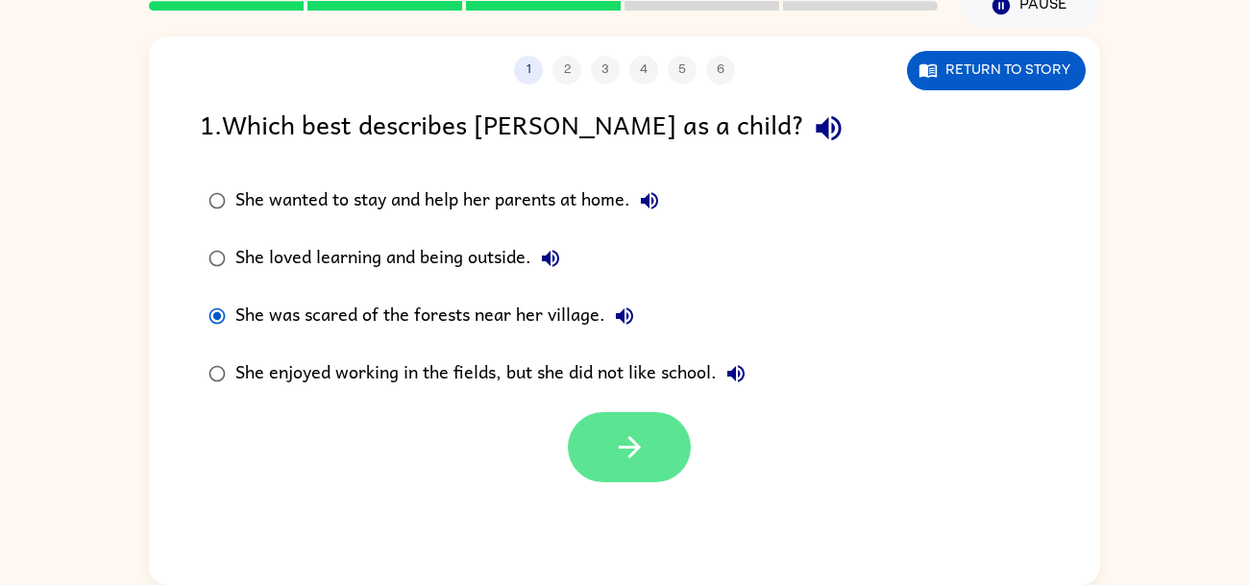
click at [636, 447] on icon "button" at bounding box center [629, 447] width 22 height 22
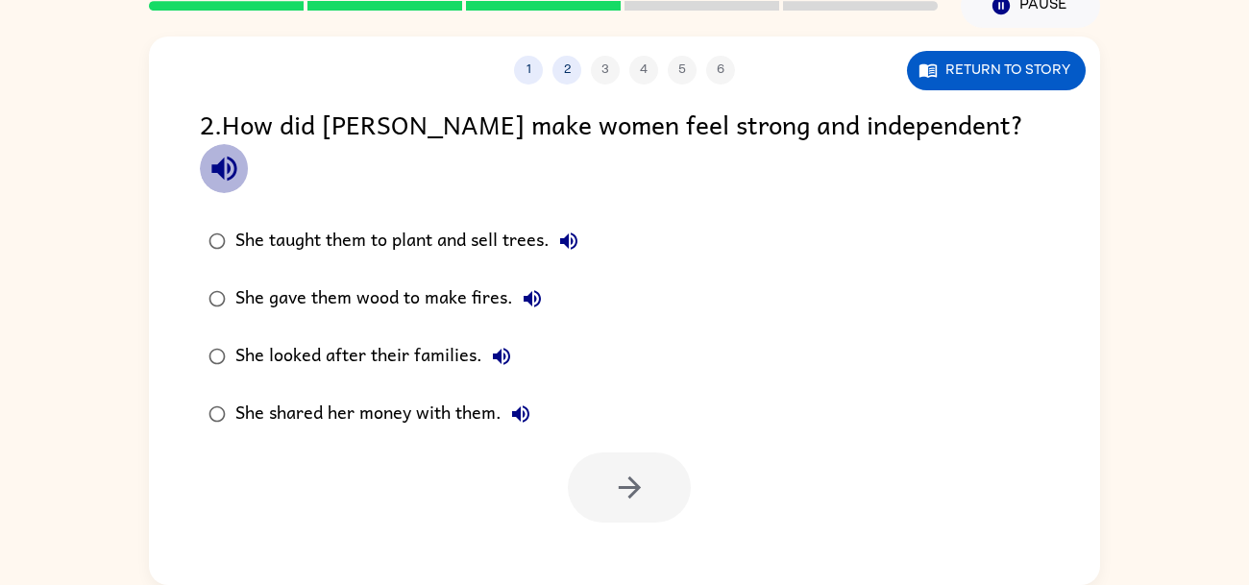
click at [236, 157] on icon "button" at bounding box center [223, 169] width 25 height 25
click at [576, 222] on button "She taught them to plant and sell trees." at bounding box center [569, 241] width 38 height 38
click at [533, 287] on icon "button" at bounding box center [532, 298] width 23 height 23
click at [502, 348] on icon "button" at bounding box center [501, 356] width 17 height 17
click at [520, 403] on icon "button" at bounding box center [520, 414] width 23 height 23
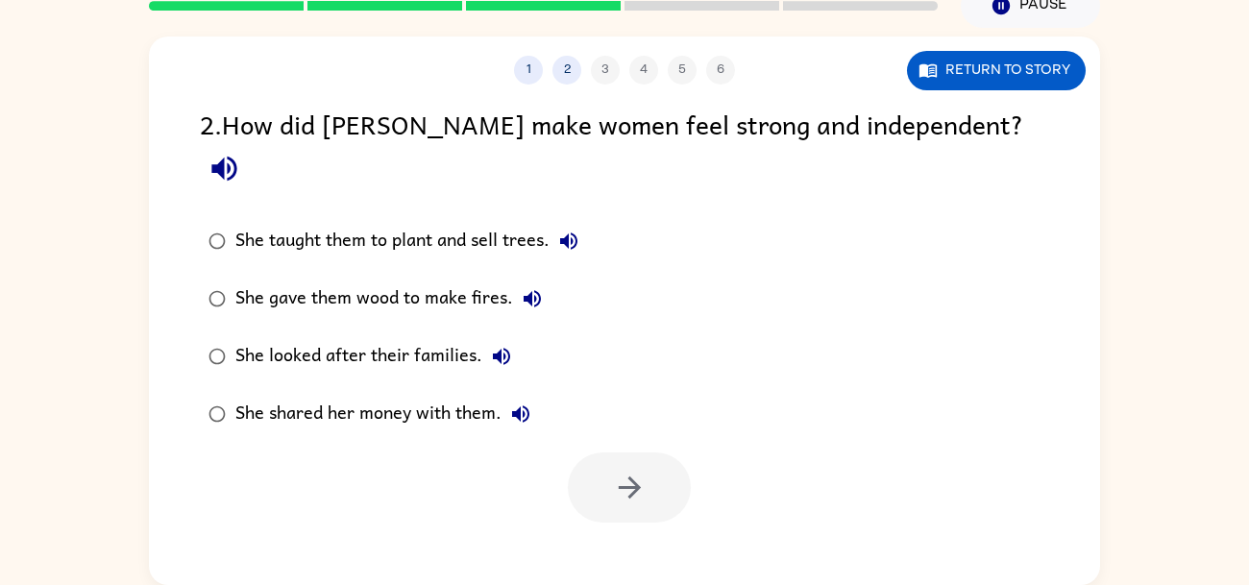
click at [442, 222] on div "She taught them to plant and sell trees." at bounding box center [411, 241] width 353 height 38
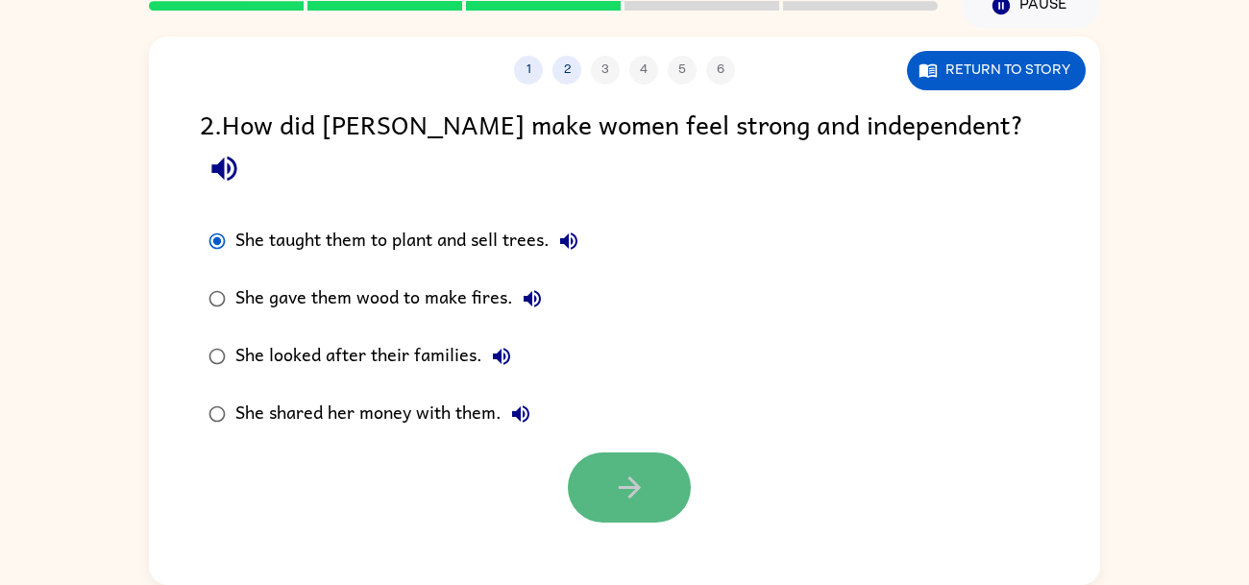
click at [597, 453] on button "button" at bounding box center [629, 488] width 123 height 70
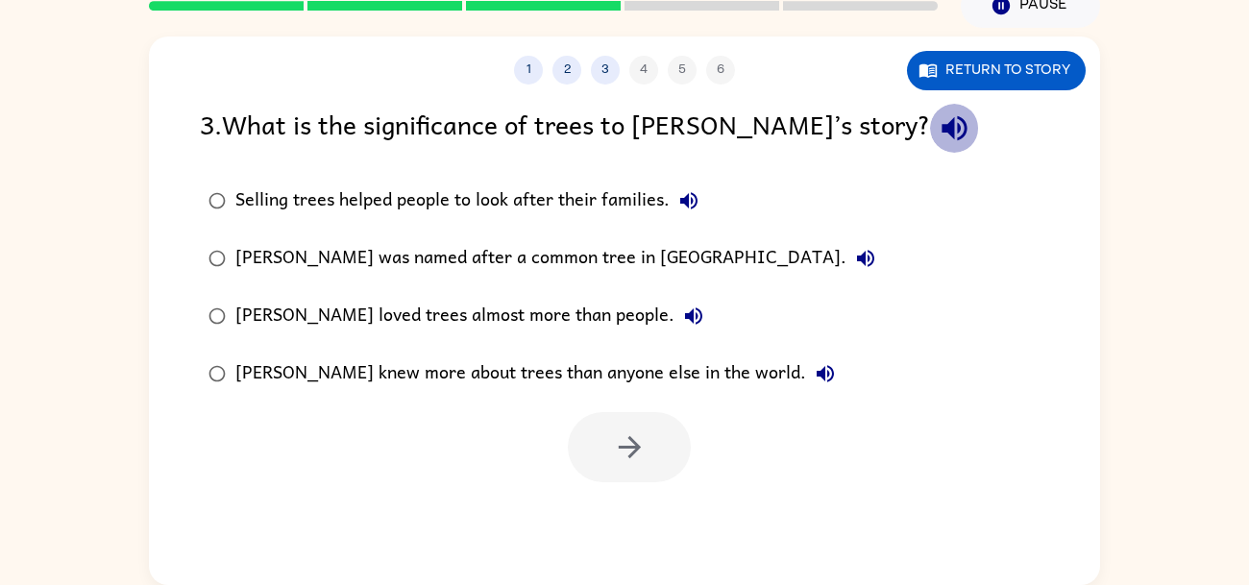
click at [938, 121] on icon "button" at bounding box center [955, 128] width 34 height 34
click at [690, 207] on icon "button" at bounding box center [688, 200] width 17 height 17
click at [857, 261] on icon "button" at bounding box center [865, 258] width 17 height 17
click at [857, 263] on icon "button" at bounding box center [865, 258] width 17 height 17
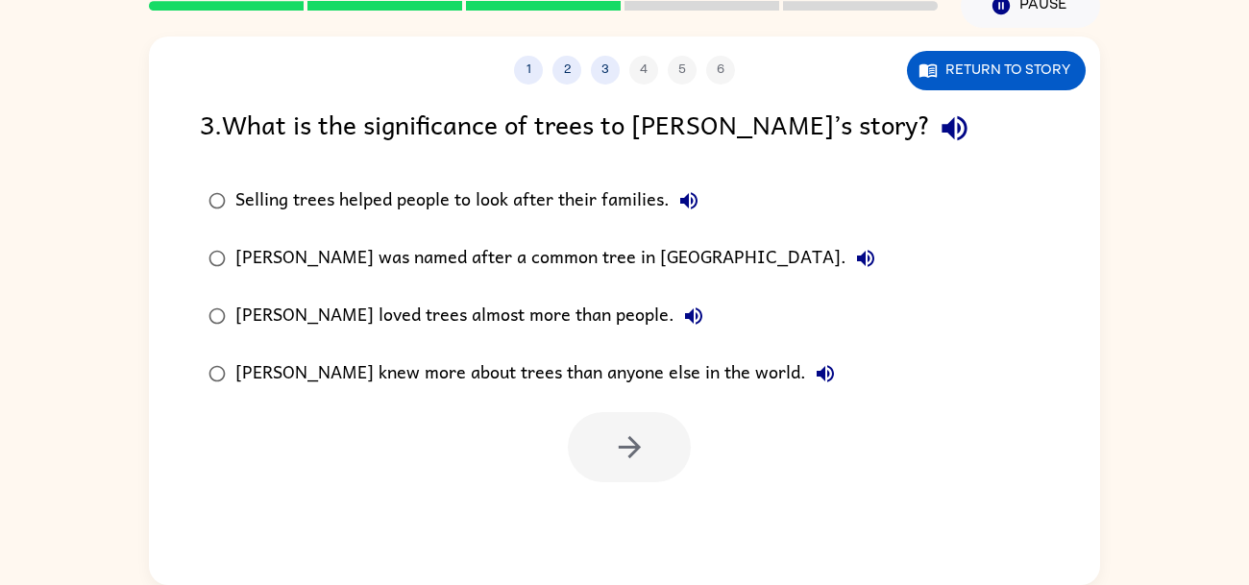
click at [774, 218] on label "Selling trees helped people to look after their families." at bounding box center [541, 201] width 705 height 58
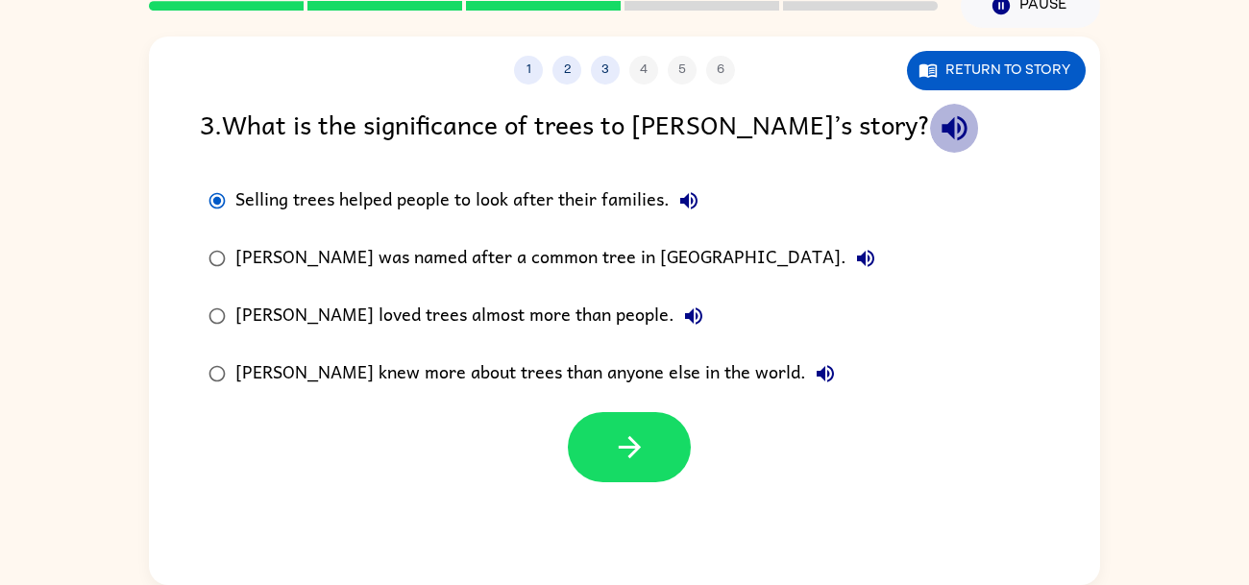
click at [942, 130] on icon "button" at bounding box center [954, 128] width 25 height 25
click at [942, 119] on icon "button" at bounding box center [954, 128] width 25 height 25
click at [700, 195] on button "Selling trees helped people to look after their families." at bounding box center [689, 201] width 38 height 38
click at [854, 258] on icon "button" at bounding box center [865, 258] width 23 height 23
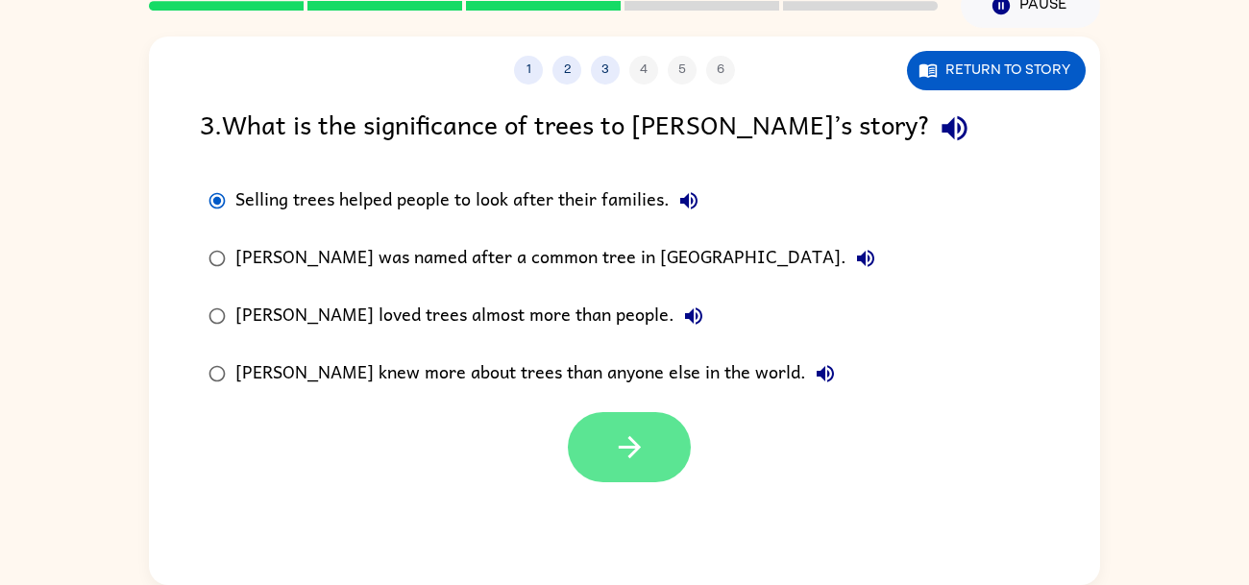
click at [656, 445] on button "button" at bounding box center [629, 447] width 123 height 70
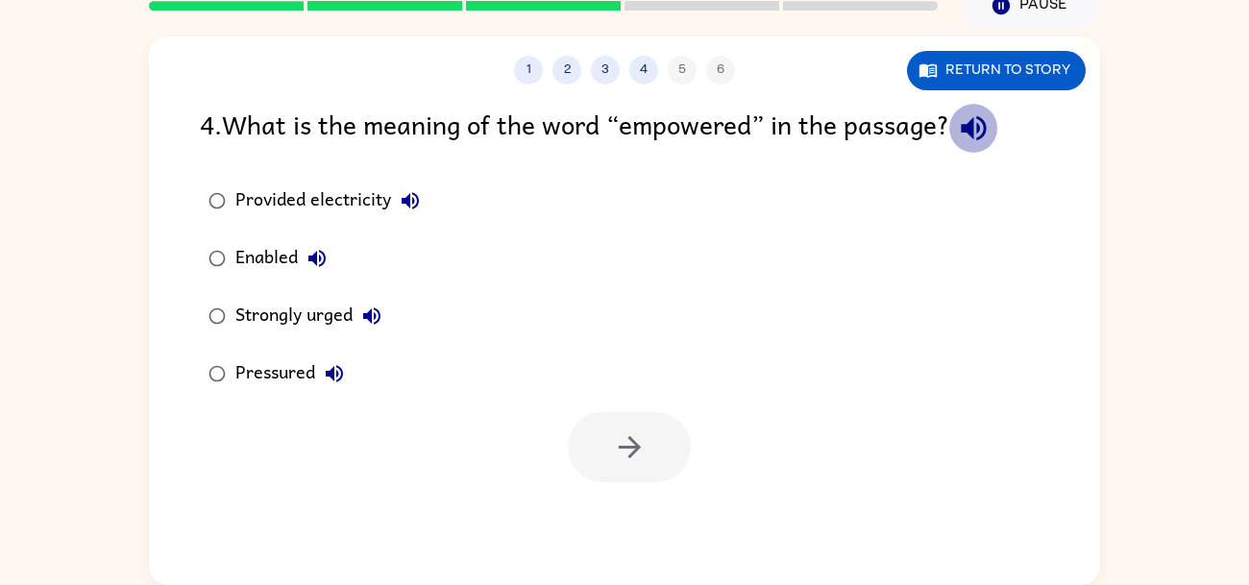
click at [991, 136] on icon "button" at bounding box center [974, 128] width 34 height 34
click at [412, 201] on icon "button" at bounding box center [410, 200] width 17 height 17
click at [312, 276] on button "Enabled" at bounding box center [317, 258] width 38 height 38
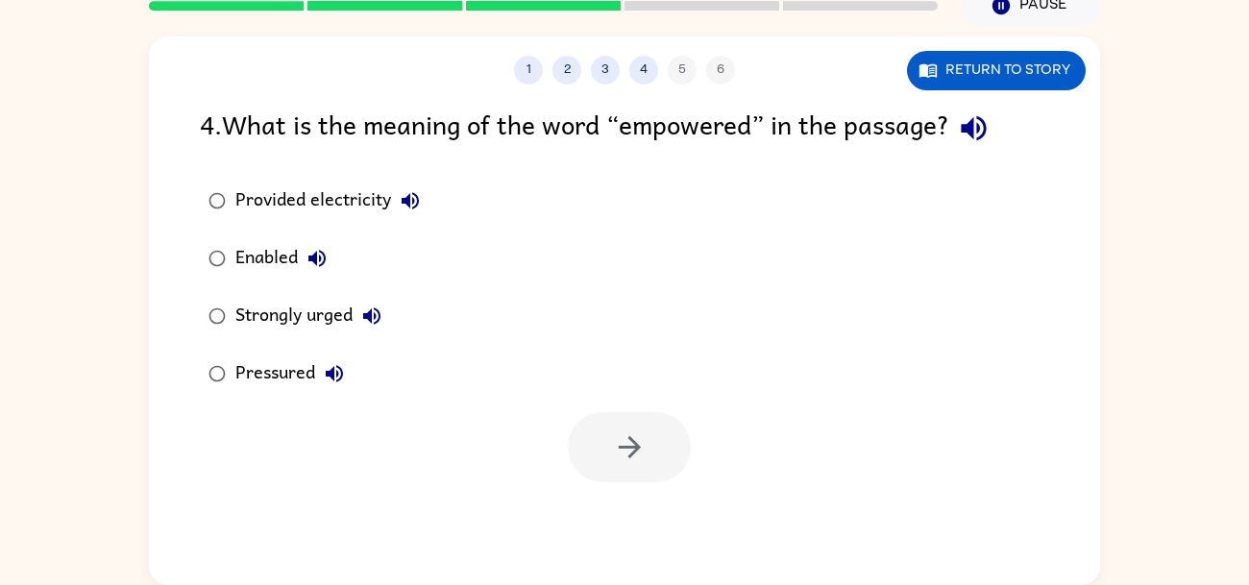
click at [370, 318] on icon "button" at bounding box center [371, 315] width 17 height 17
click at [327, 379] on icon "button" at bounding box center [334, 373] width 23 height 23
click at [337, 186] on div "Provided electricity" at bounding box center [332, 201] width 194 height 38
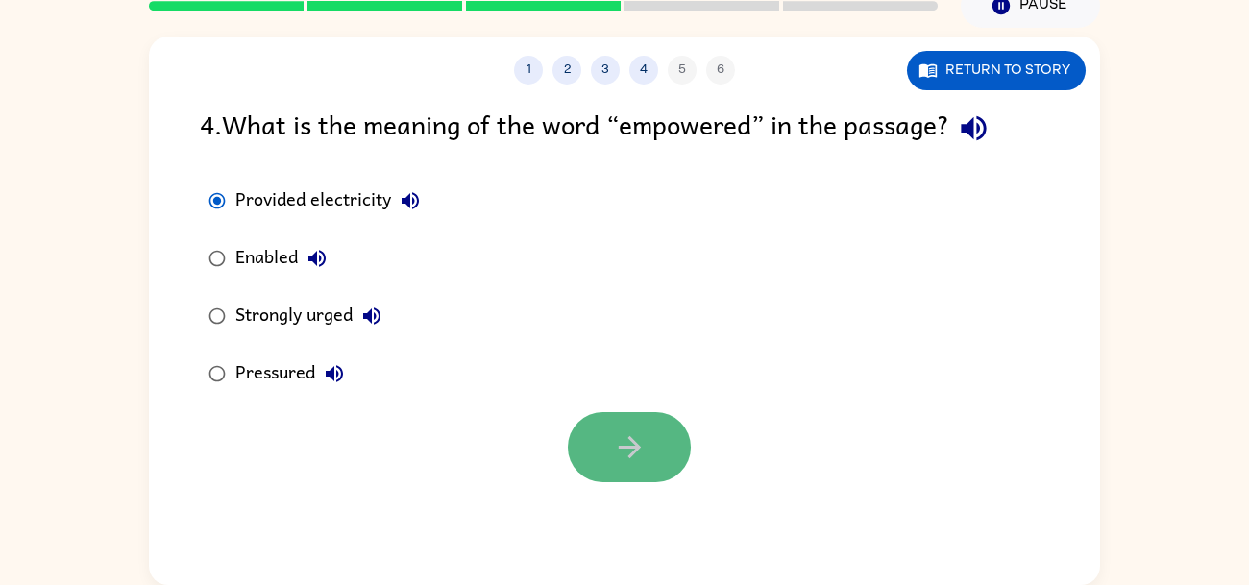
click at [587, 455] on button "button" at bounding box center [629, 447] width 123 height 70
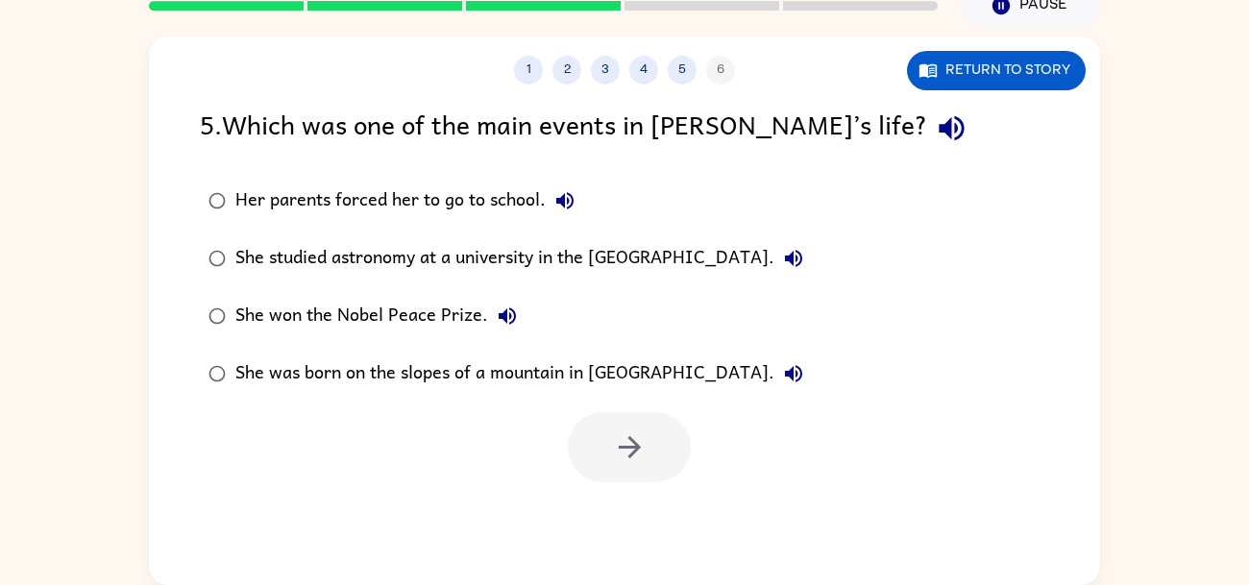
click at [935, 141] on icon "button" at bounding box center [952, 128] width 34 height 34
click at [556, 208] on icon "button" at bounding box center [564, 200] width 23 height 23
click at [805, 266] on icon "button" at bounding box center [793, 258] width 23 height 23
click at [745, 257] on div "She studied astronomy at a university in the [GEOGRAPHIC_DATA]." at bounding box center [523, 258] width 577 height 38
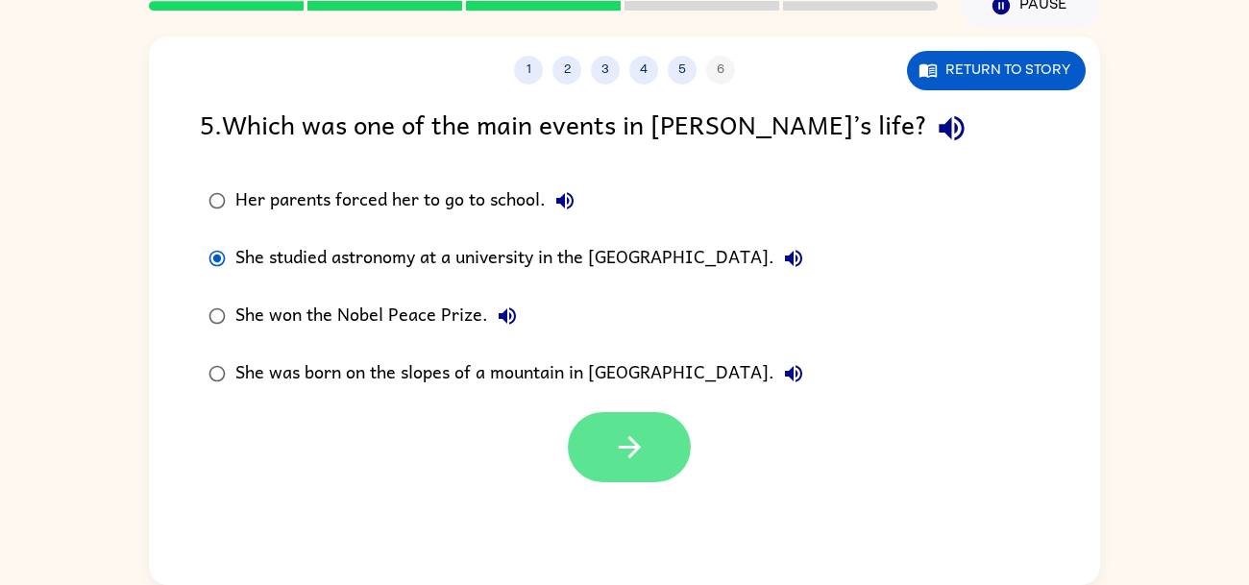
click at [672, 466] on button "button" at bounding box center [629, 447] width 123 height 70
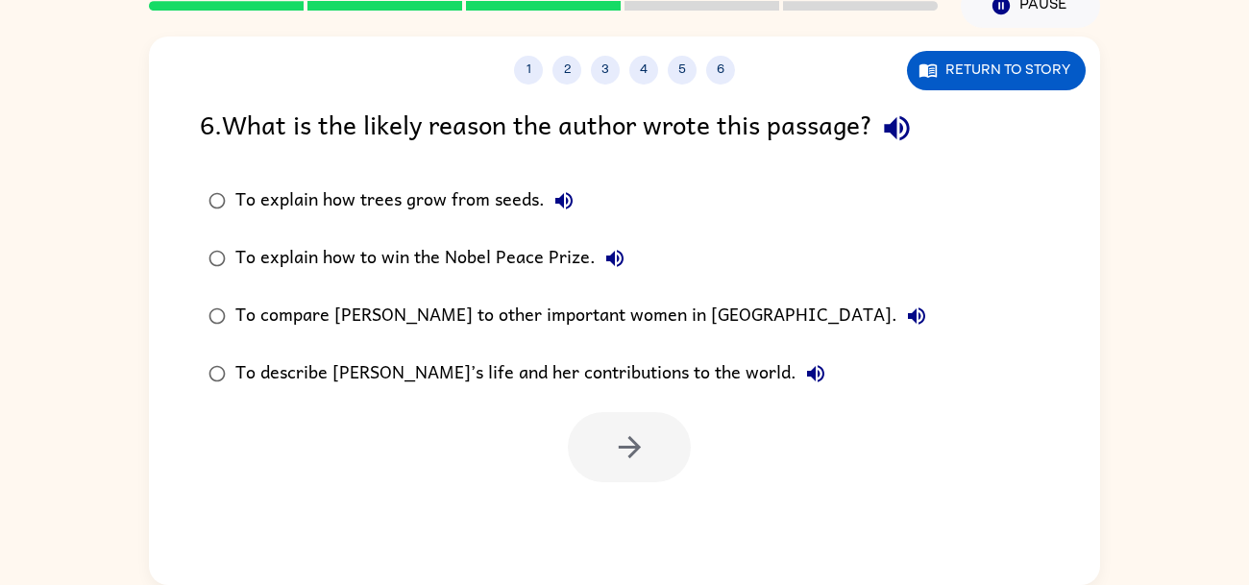
click at [906, 118] on icon "button" at bounding box center [897, 128] width 34 height 34
click at [548, 204] on button "To explain how trees grow from seeds." at bounding box center [564, 201] width 38 height 38
click at [606, 259] on icon "button" at bounding box center [614, 258] width 17 height 17
click at [905, 311] on icon "button" at bounding box center [916, 316] width 23 height 23
click at [662, 315] on div "To compare [PERSON_NAME] to other important women in [GEOGRAPHIC_DATA]." at bounding box center [585, 316] width 700 height 38
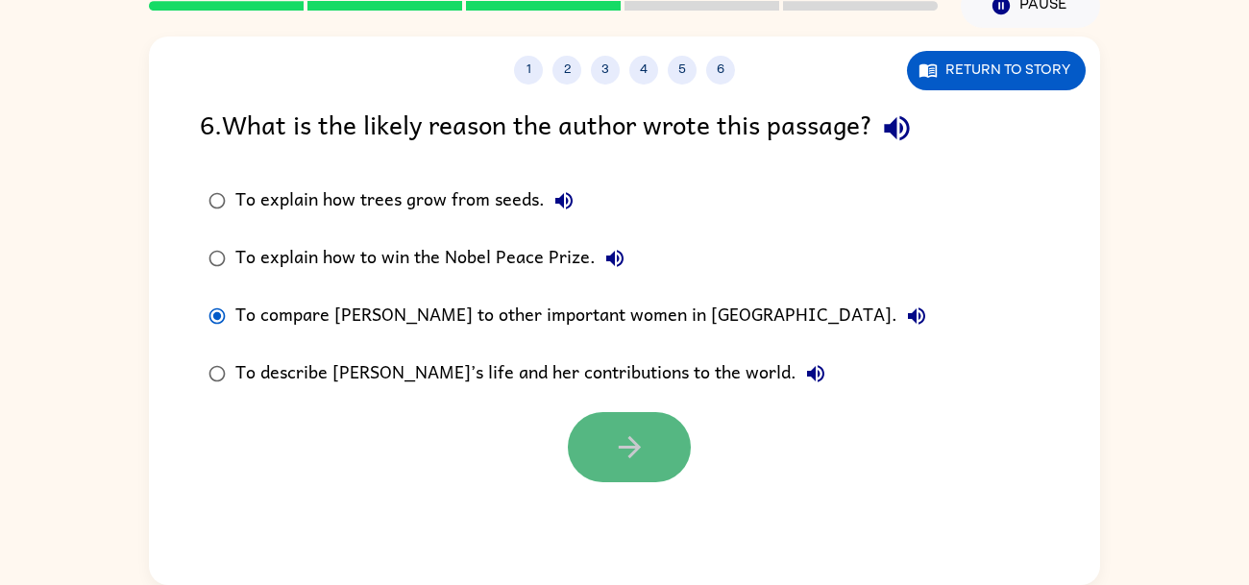
click at [660, 442] on button "button" at bounding box center [629, 447] width 123 height 70
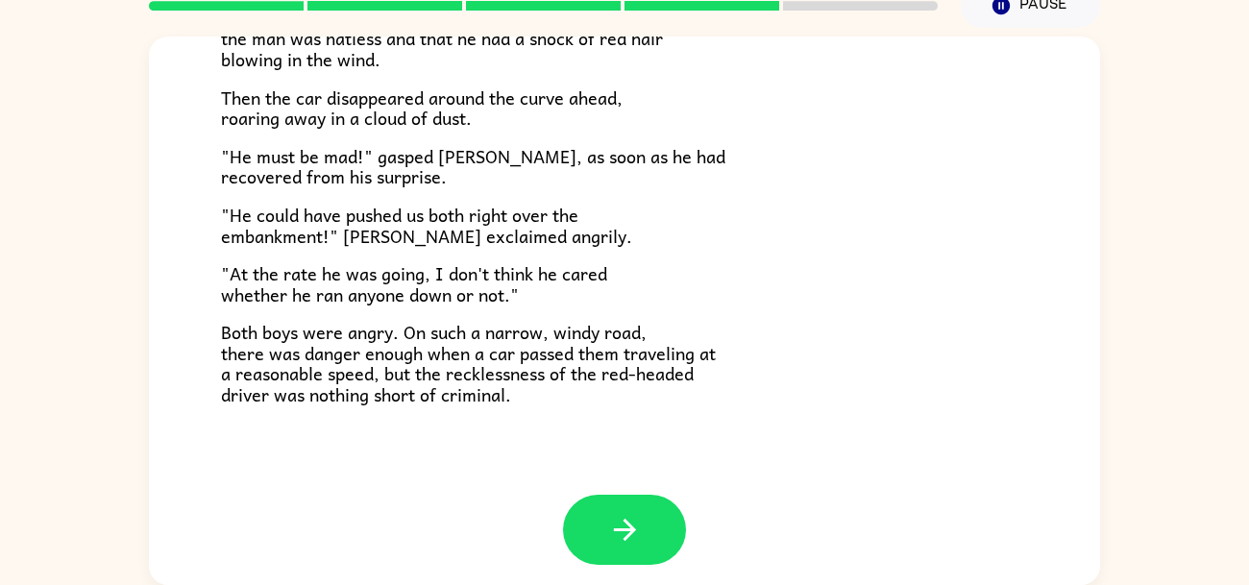
scroll to position [532, 0]
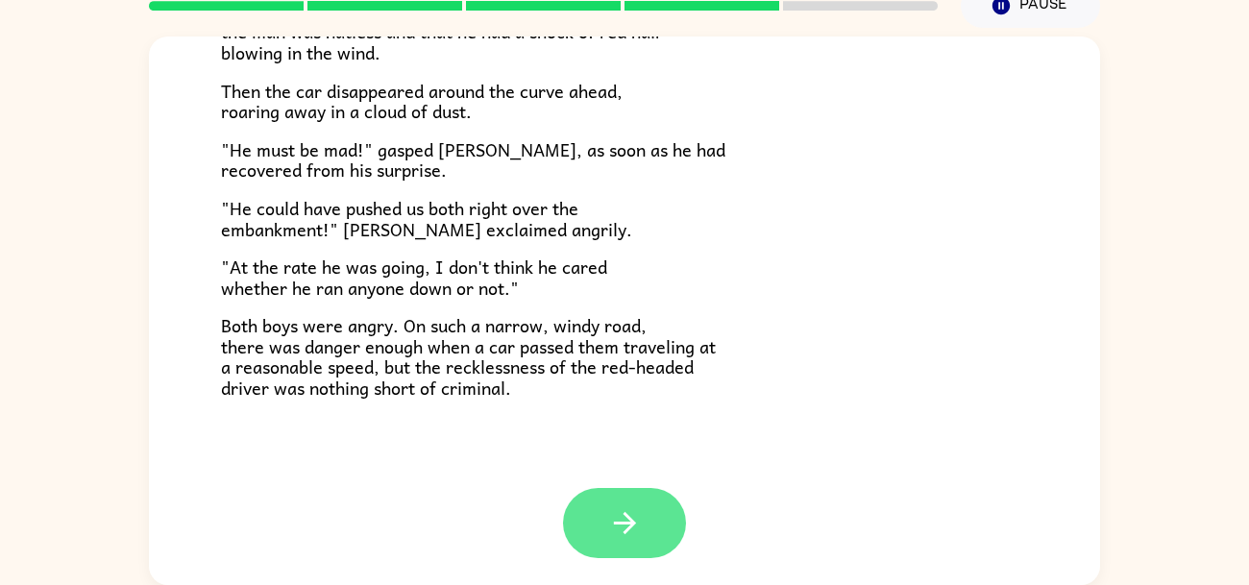
click at [615, 524] on icon "button" at bounding box center [625, 523] width 34 height 34
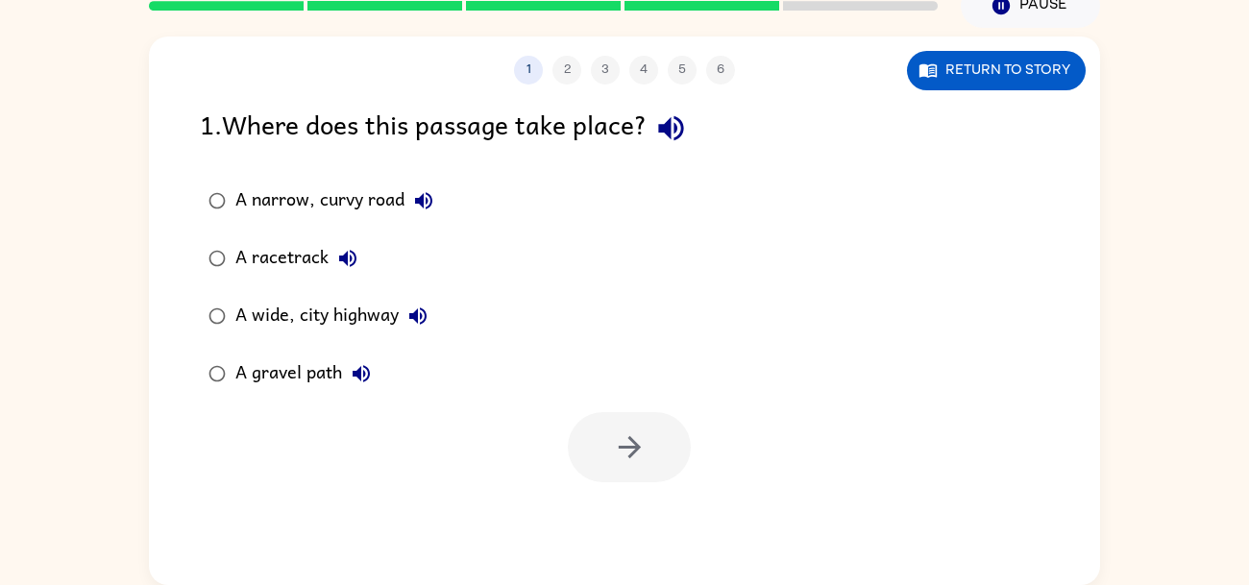
scroll to position [0, 0]
click at [696, 132] on button "button" at bounding box center [671, 128] width 49 height 49
click at [420, 201] on icon "button" at bounding box center [423, 200] width 17 height 17
click at [350, 256] on icon "button" at bounding box center [347, 258] width 17 height 17
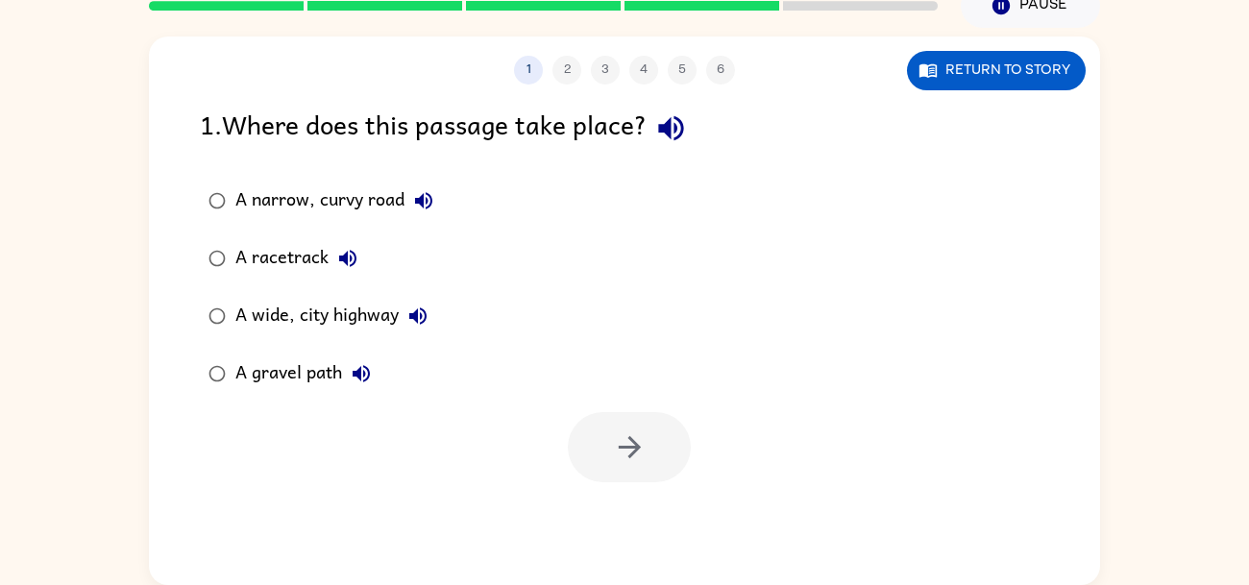
click at [350, 256] on icon "button" at bounding box center [347, 258] width 17 height 17
click at [422, 309] on icon "button" at bounding box center [417, 315] width 17 height 17
click at [356, 383] on icon "button" at bounding box center [361, 373] width 23 height 23
click at [347, 264] on icon "button" at bounding box center [347, 258] width 17 height 17
click at [314, 261] on div "A racetrack" at bounding box center [301, 258] width 132 height 38
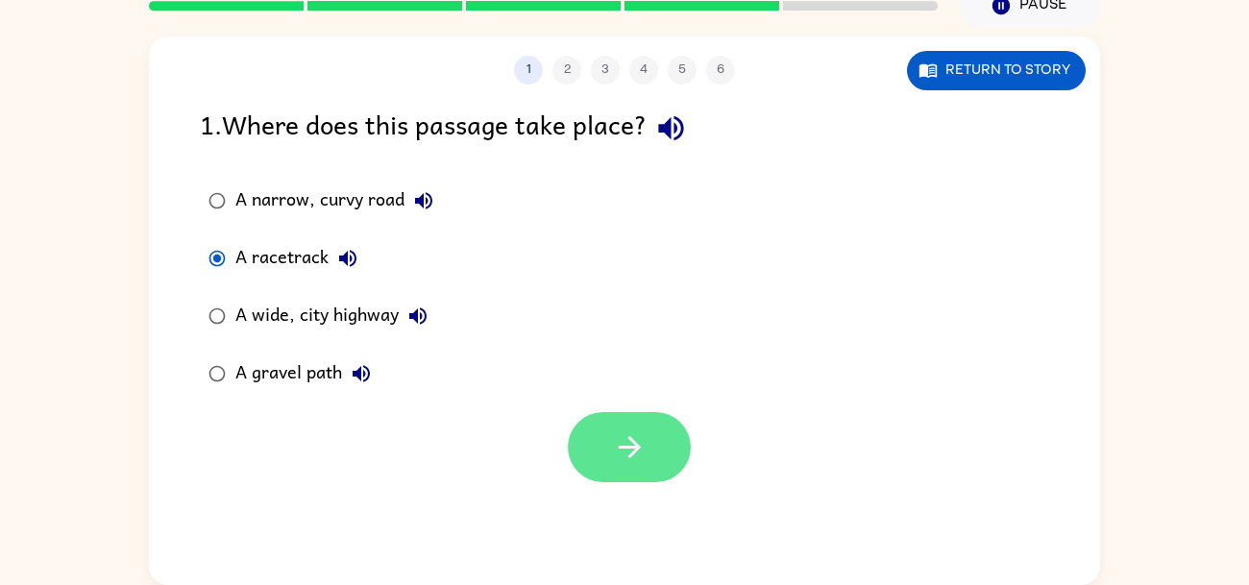
click at [666, 427] on button "button" at bounding box center [629, 447] width 123 height 70
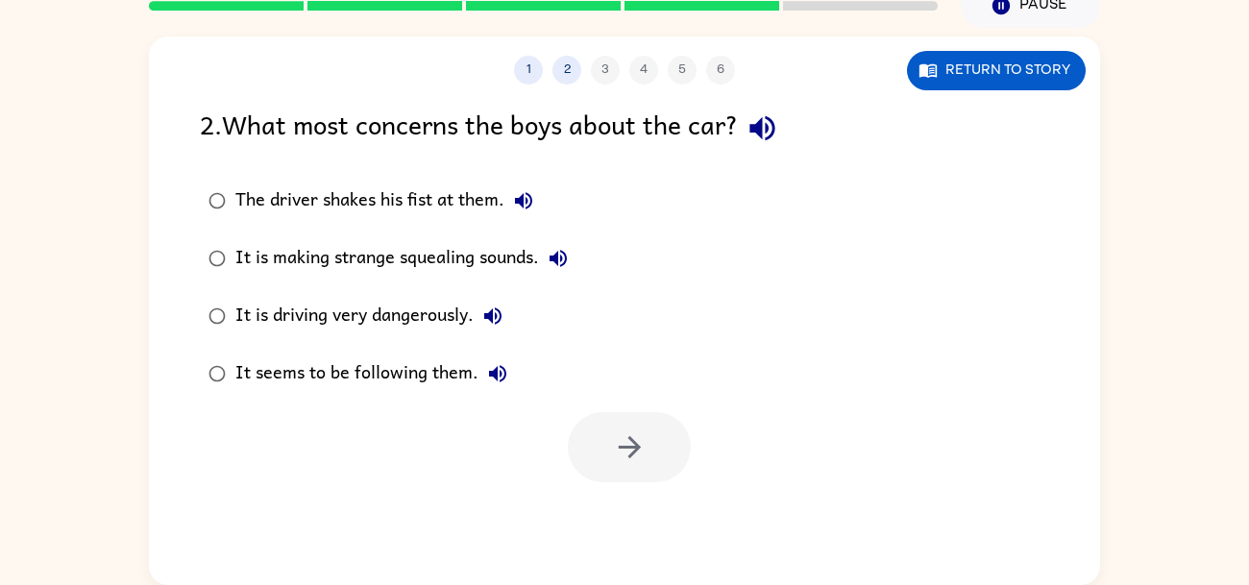
click at [779, 129] on icon "button" at bounding box center [763, 128] width 34 height 34
click at [537, 194] on button "The driver shakes his fist at them." at bounding box center [523, 201] width 38 height 38
click at [567, 257] on icon "button" at bounding box center [558, 258] width 17 height 17
click at [493, 310] on icon "button" at bounding box center [492, 315] width 17 height 17
click at [500, 367] on icon "button" at bounding box center [497, 373] width 23 height 23
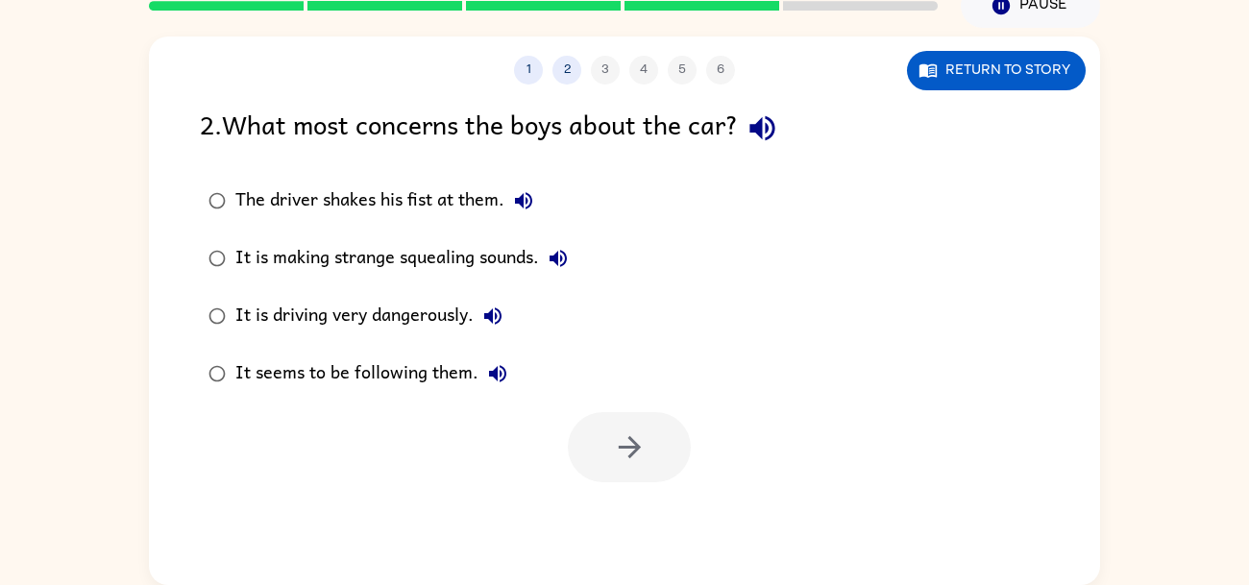
click at [439, 191] on div "The driver shakes his fist at them." at bounding box center [388, 201] width 307 height 38
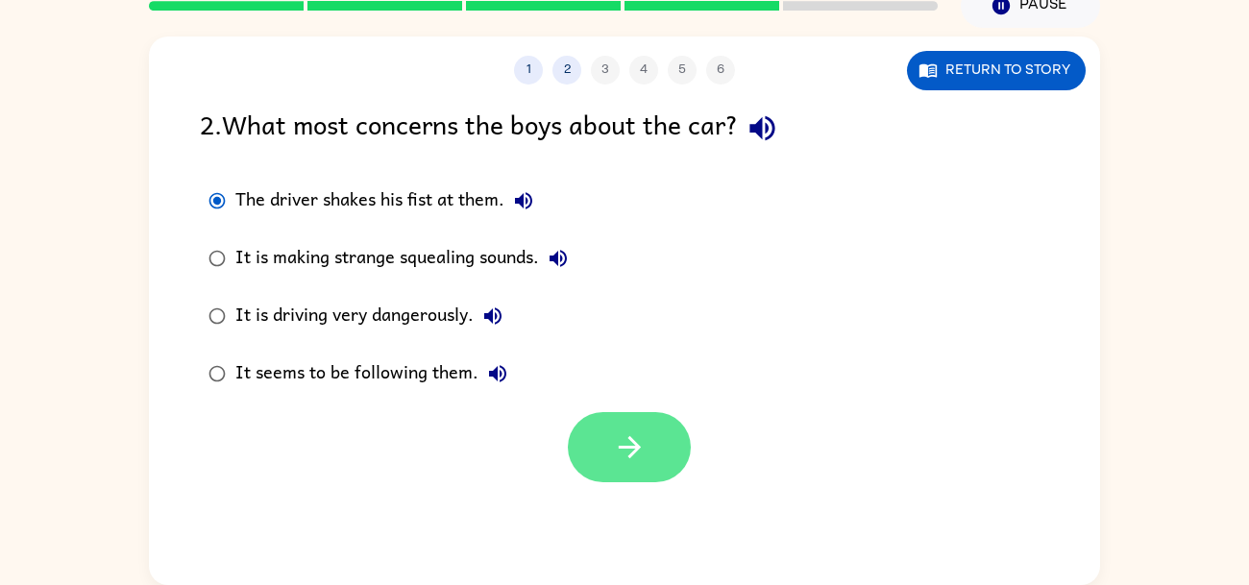
click at [619, 425] on button "button" at bounding box center [629, 447] width 123 height 70
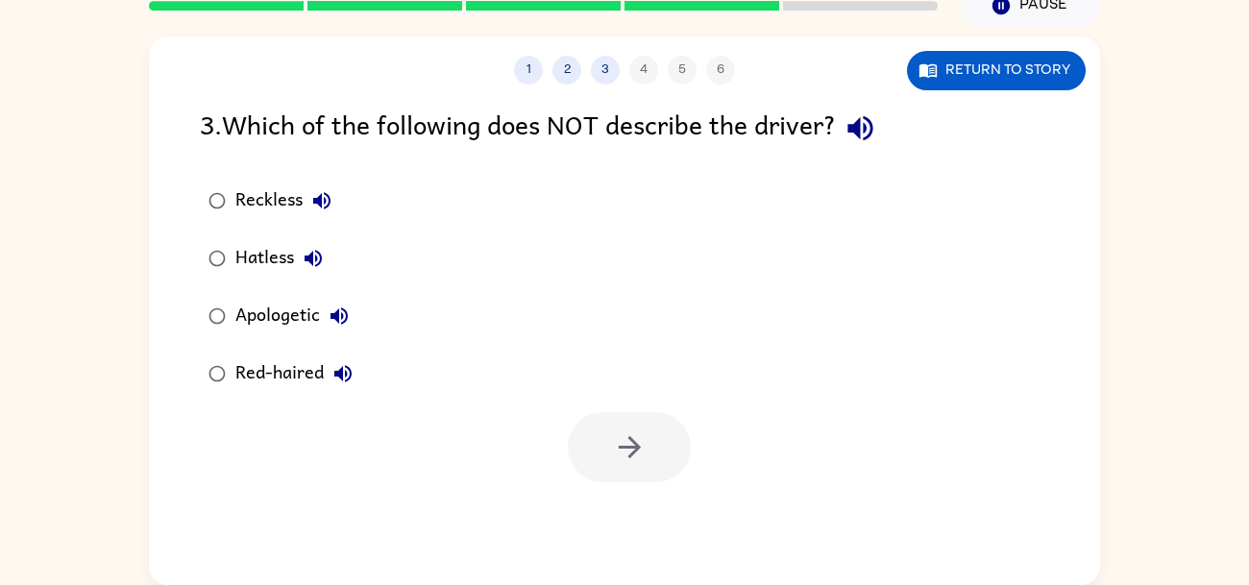
click at [856, 132] on icon "button" at bounding box center [859, 128] width 25 height 25
click at [327, 198] on icon "button" at bounding box center [321, 200] width 23 height 23
click at [309, 255] on icon "button" at bounding box center [313, 258] width 17 height 17
click at [342, 315] on icon "button" at bounding box center [338, 315] width 17 height 17
click at [350, 380] on icon "button" at bounding box center [342, 373] width 23 height 23
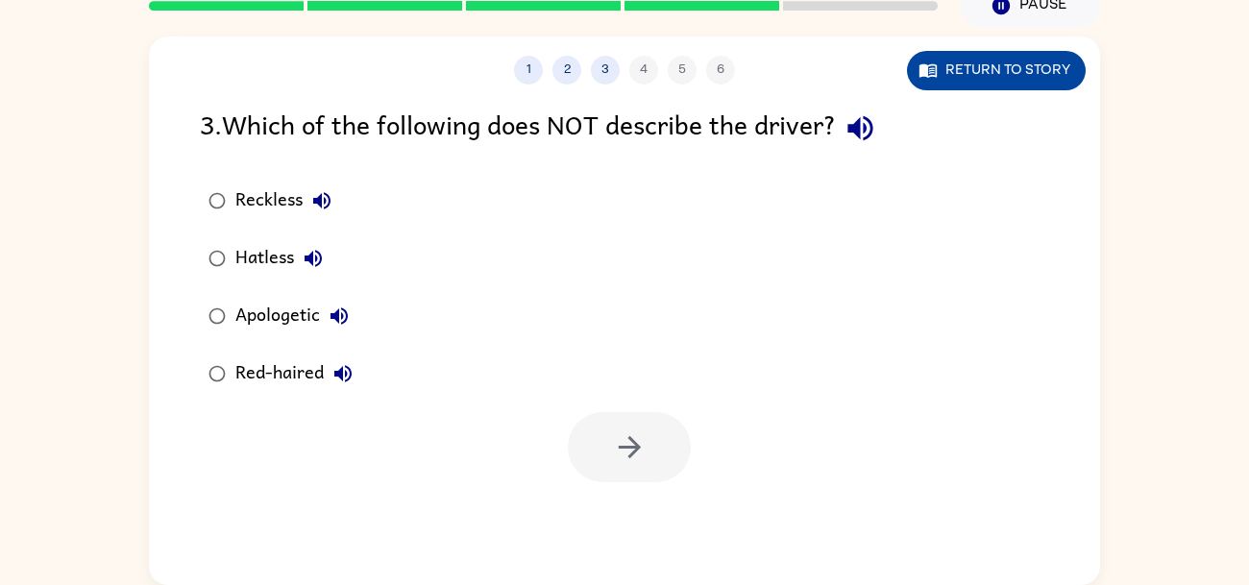
click at [941, 74] on button "Return to story" at bounding box center [996, 70] width 179 height 39
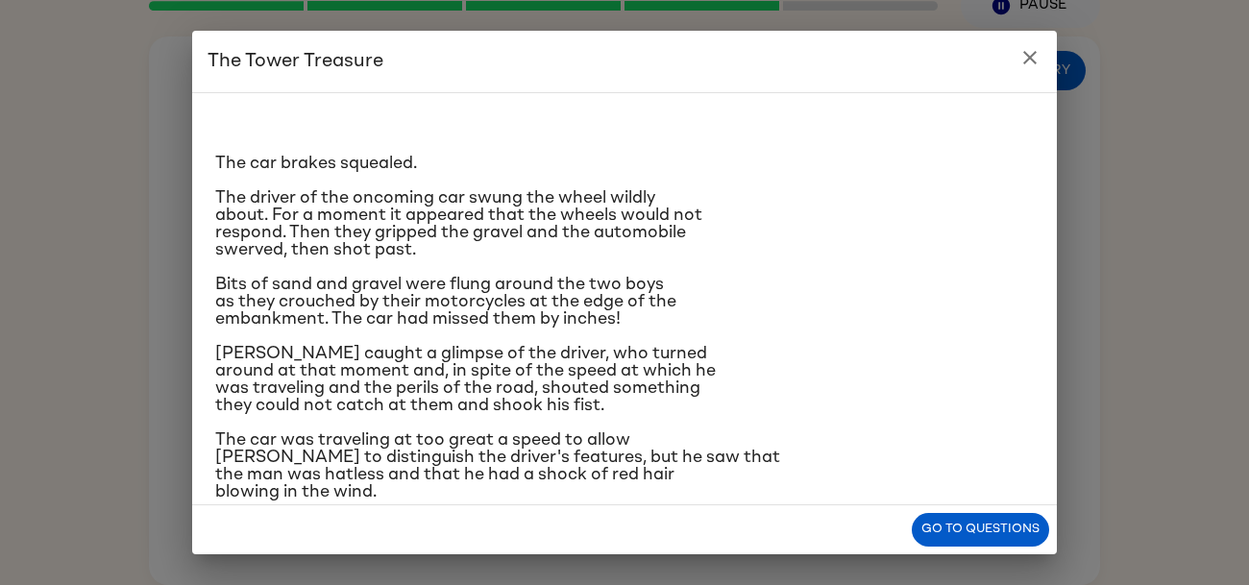
click at [1044, 240] on div "The car brakes squealed. The driver of the oncoming car swung the wheel wildly …" at bounding box center [624, 298] width 865 height 413
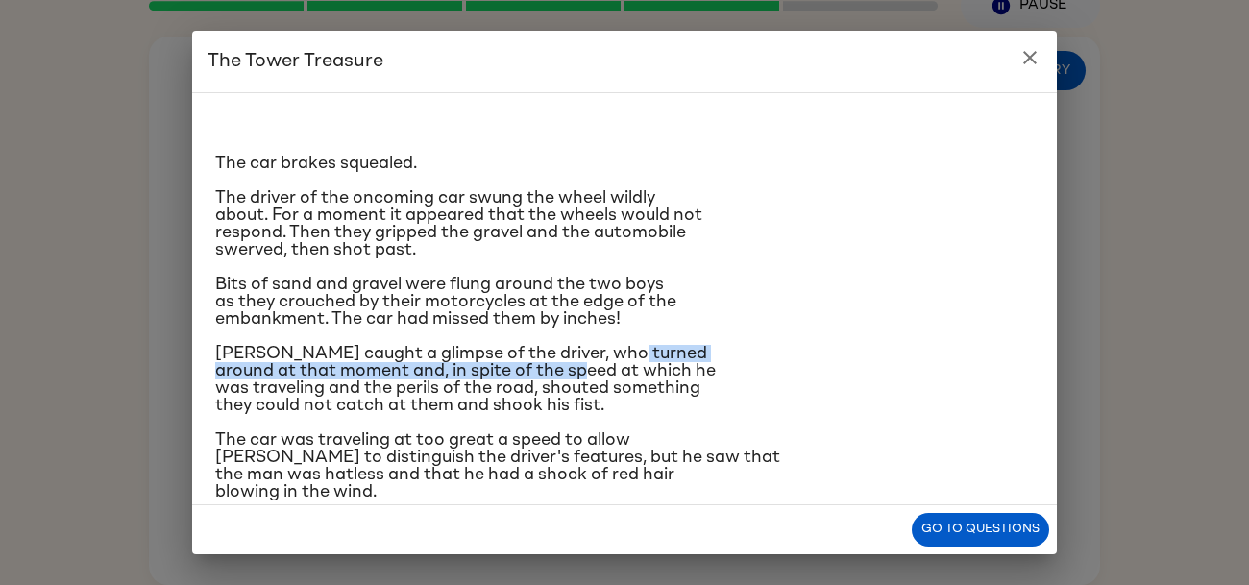
drag, startPoint x: 656, startPoint y: 368, endPoint x: 650, endPoint y: 335, distance: 33.2
click at [650, 335] on div "The car brakes squealed. The driver of the oncoming car swung the wheel wildly …" at bounding box center [624, 452] width 819 height 686
click at [975, 524] on button "Go to questions" at bounding box center [980, 530] width 137 height 34
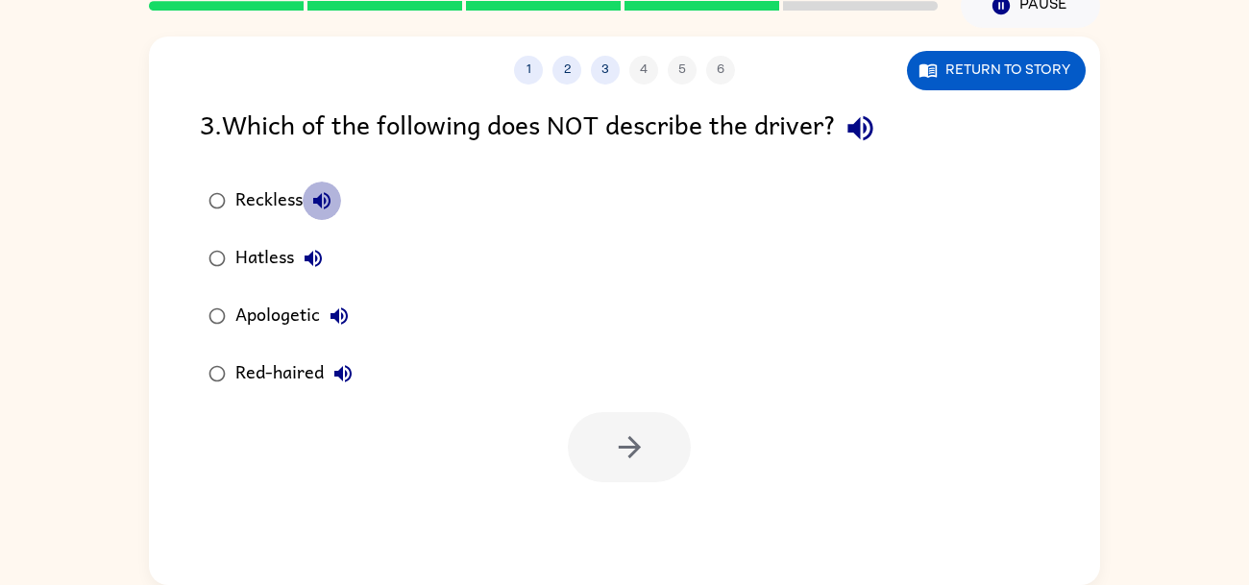
click at [317, 207] on icon "button" at bounding box center [321, 200] width 23 height 23
click at [319, 260] on icon "button" at bounding box center [313, 258] width 23 height 23
click at [340, 317] on icon "button" at bounding box center [339, 316] width 23 height 23
click at [352, 369] on icon "button" at bounding box center [342, 373] width 23 height 23
click at [300, 304] on div "Apologetic" at bounding box center [296, 316] width 123 height 38
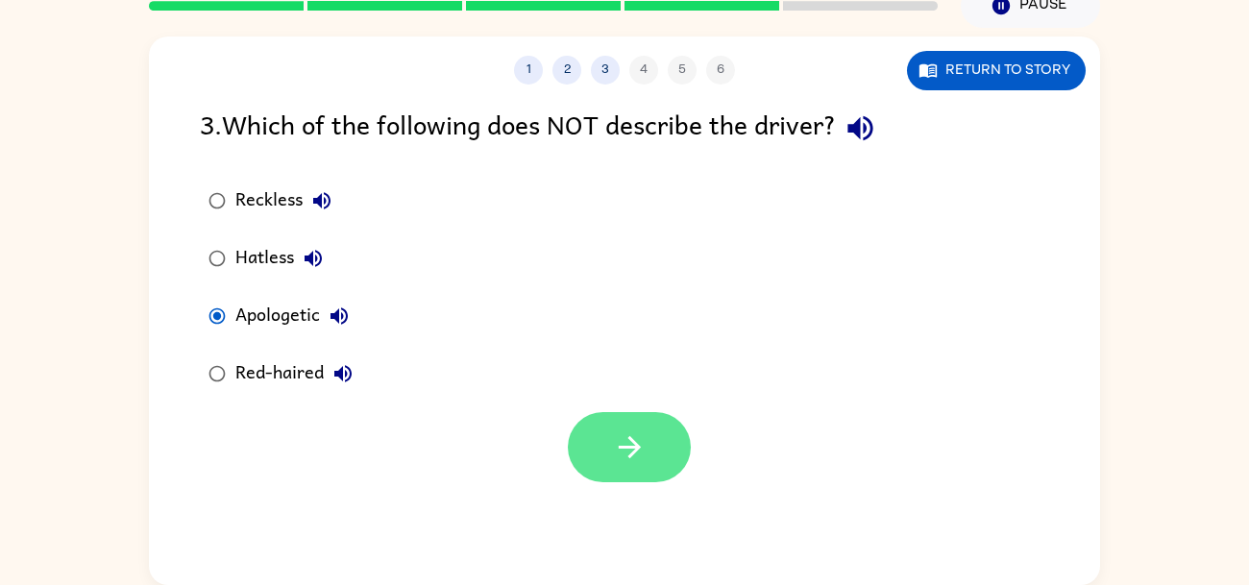
click at [613, 439] on icon "button" at bounding box center [630, 447] width 34 height 34
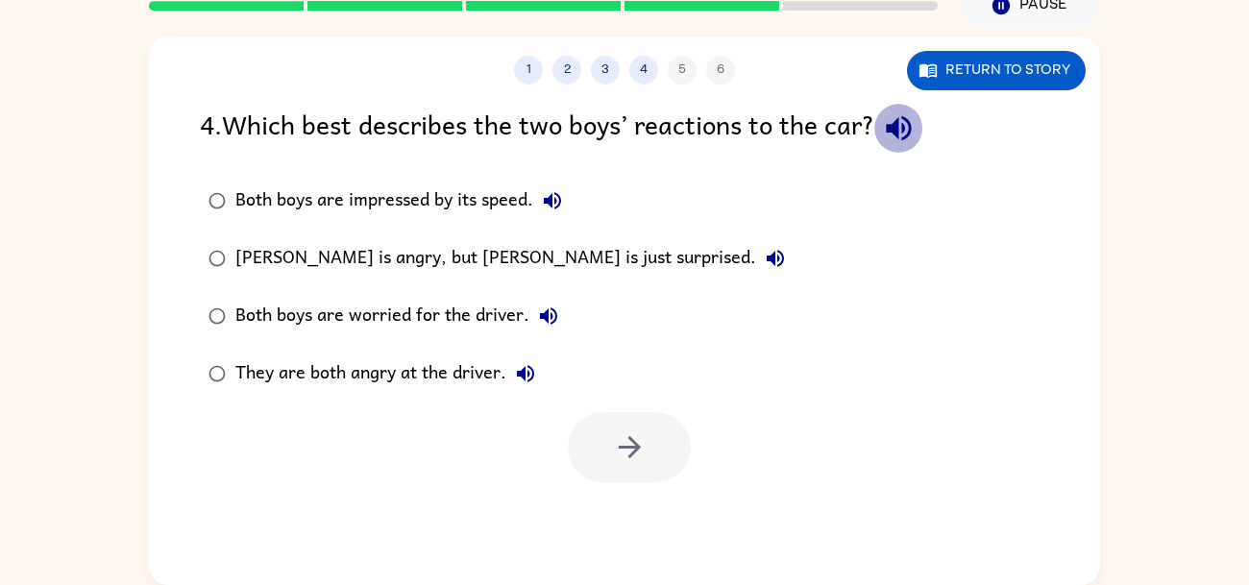
click at [907, 141] on icon "button" at bounding box center [899, 128] width 34 height 34
click at [551, 197] on icon "button" at bounding box center [552, 200] width 17 height 17
click at [764, 258] on icon "button" at bounding box center [775, 258] width 23 height 23
click at [551, 318] on icon "button" at bounding box center [548, 316] width 23 height 23
click at [511, 316] on div "Both boys are worried for the driver." at bounding box center [401, 316] width 332 height 38
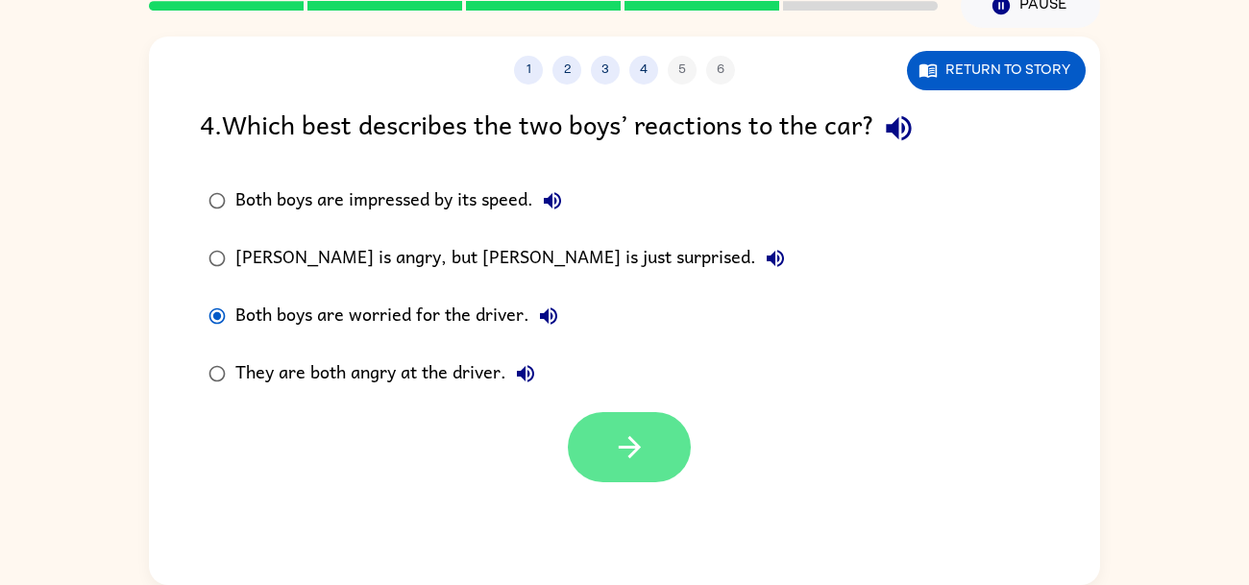
click at [629, 468] on button "button" at bounding box center [629, 447] width 123 height 70
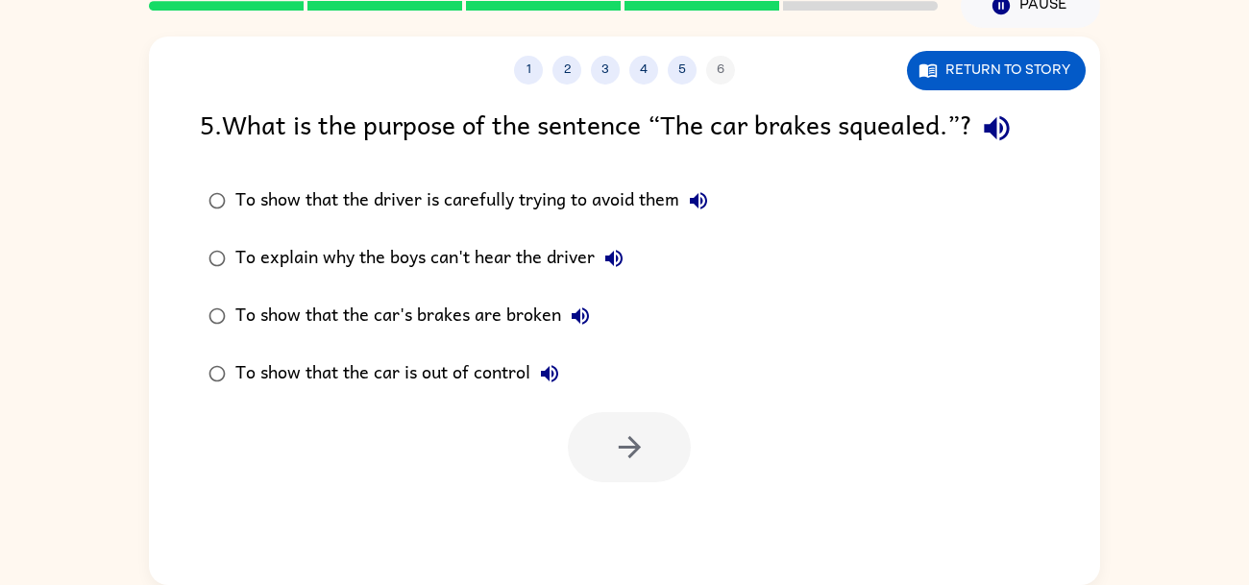
click at [991, 135] on icon "button" at bounding box center [997, 128] width 34 height 34
click at [709, 201] on icon "button" at bounding box center [698, 200] width 23 height 23
click at [600, 260] on button "To explain why the boys can't hear the driver" at bounding box center [614, 258] width 38 height 38
click at [568, 310] on button "To show that the car's brakes are broken" at bounding box center [580, 316] width 38 height 38
click at [552, 362] on icon "button" at bounding box center [549, 373] width 23 height 23
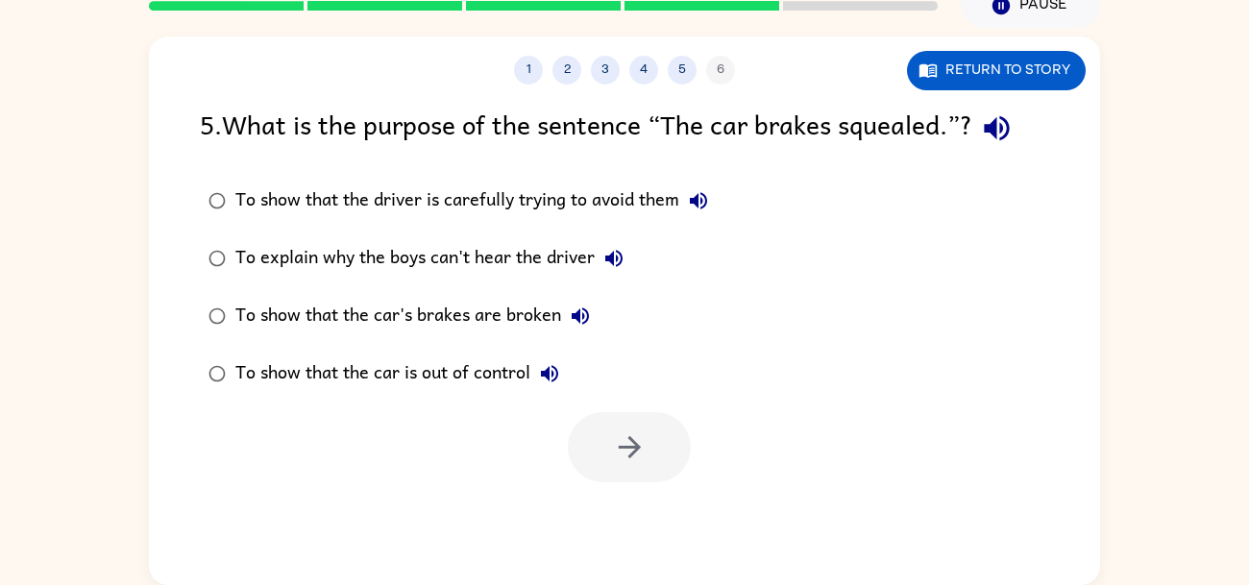
click at [552, 267] on div "To explain why the boys can't hear the driver" at bounding box center [434, 258] width 398 height 38
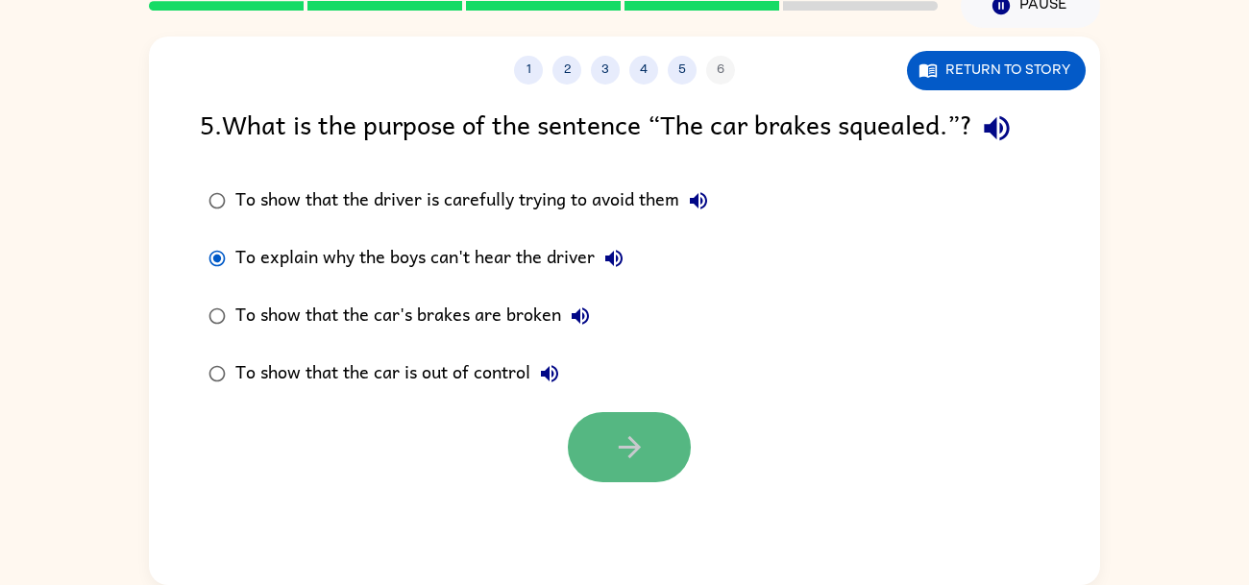
click at [659, 436] on button "button" at bounding box center [629, 447] width 123 height 70
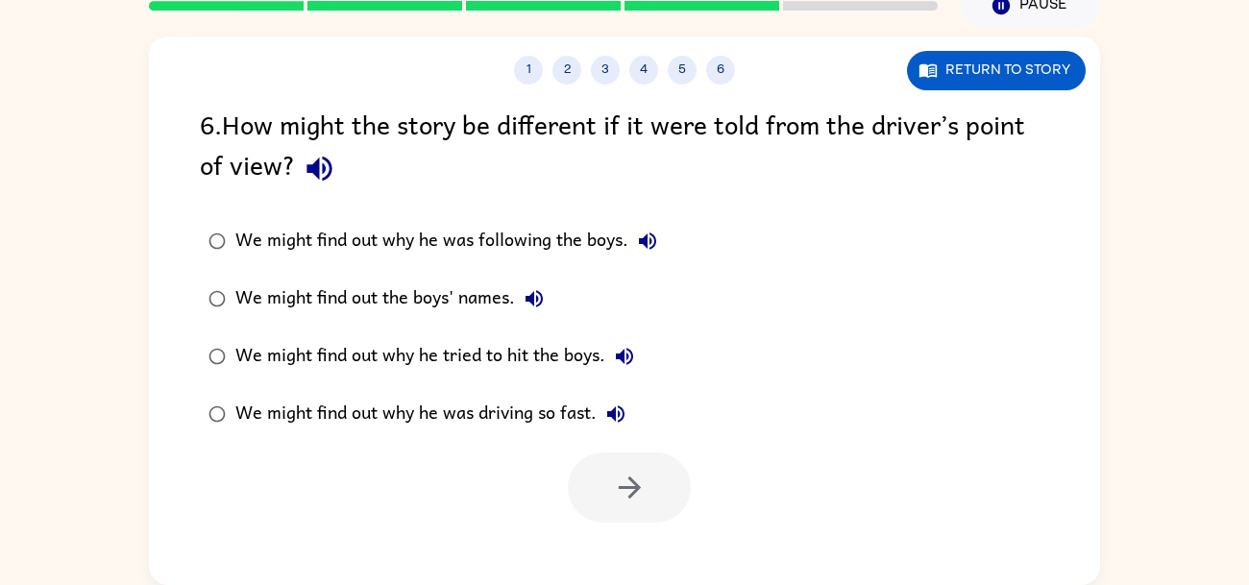
click at [326, 171] on icon "button" at bounding box center [320, 169] width 34 height 34
click at [655, 240] on icon "button" at bounding box center [647, 240] width 17 height 17
click at [542, 301] on icon "button" at bounding box center [534, 298] width 23 height 23
click at [626, 354] on icon "button" at bounding box center [624, 356] width 23 height 23
click at [548, 247] on div "We might find out why he was following the boys." at bounding box center [450, 241] width 431 height 38
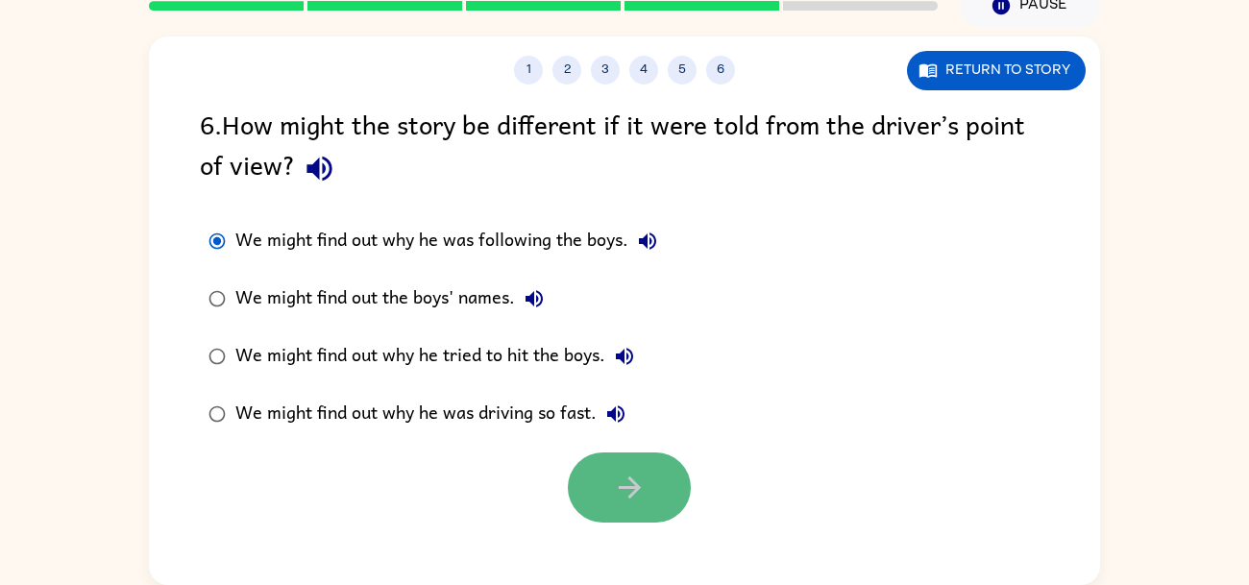
click at [632, 465] on button "button" at bounding box center [629, 488] width 123 height 70
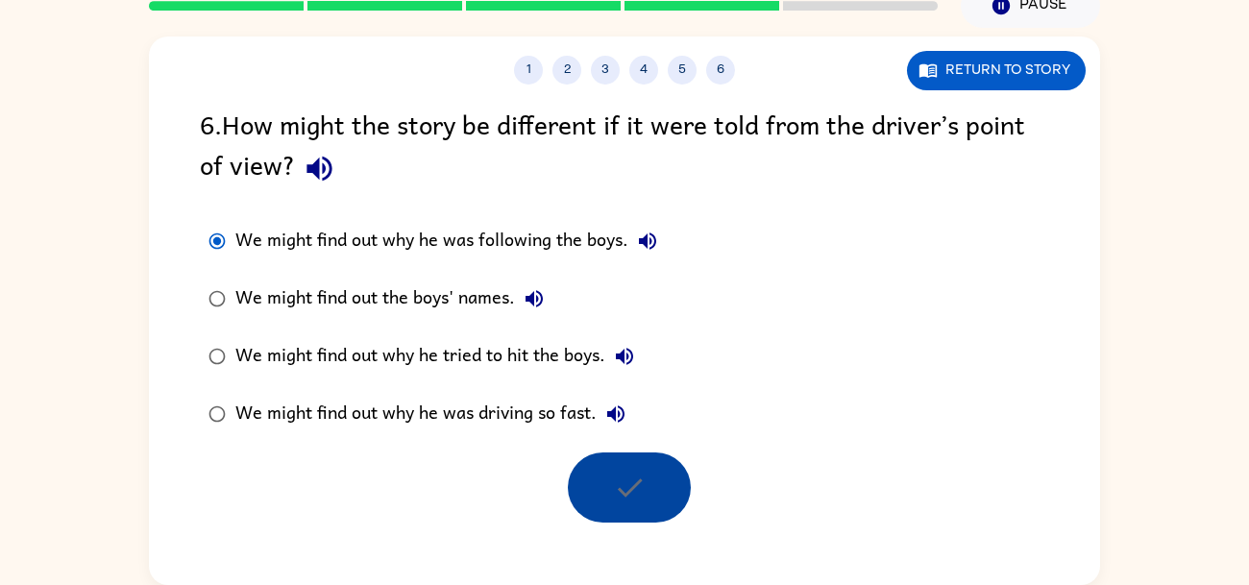
scroll to position [57, 0]
